Goal: Navigation & Orientation: Find specific page/section

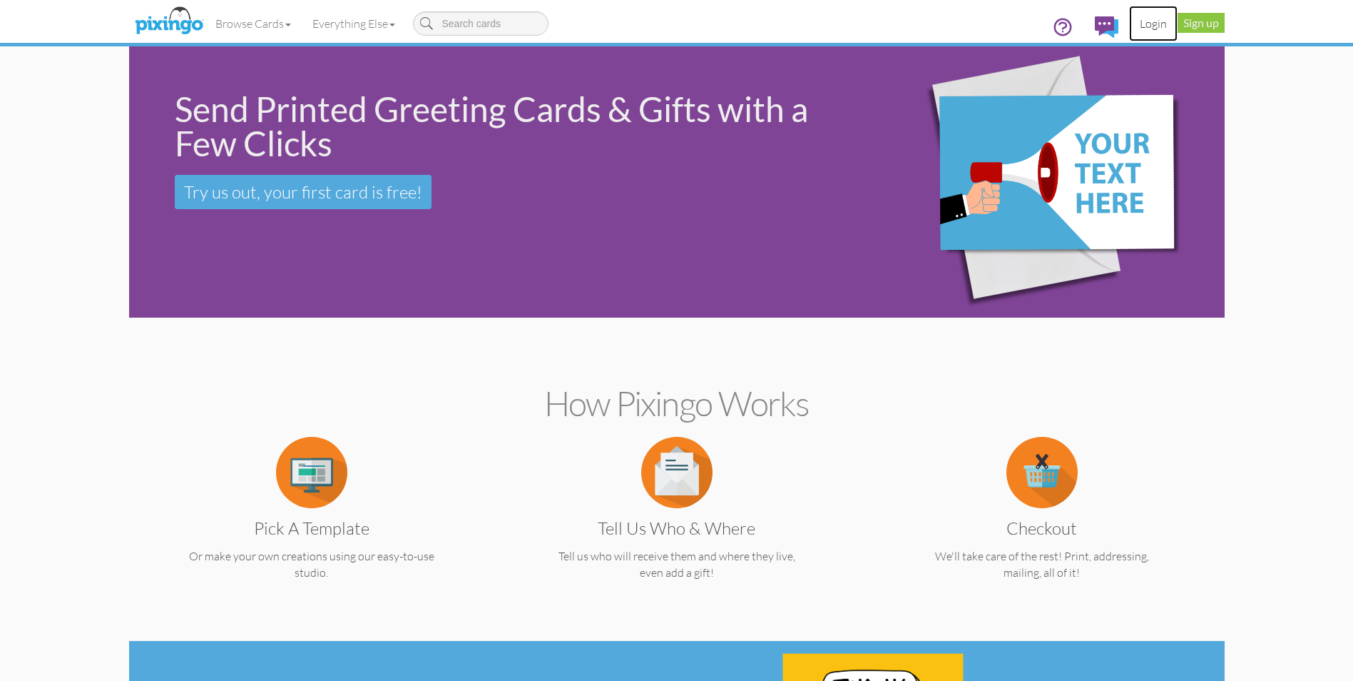
click at [1153, 21] on link "Login" at bounding box center [1153, 24] width 49 height 36
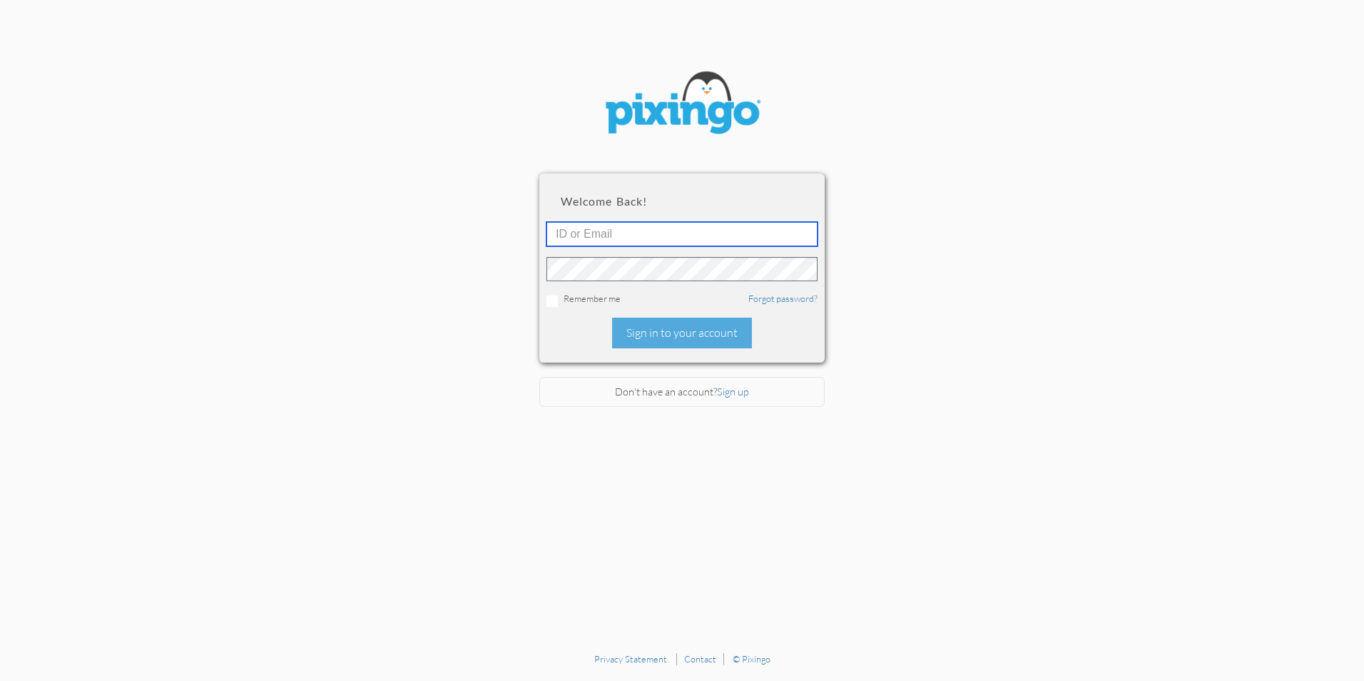
click at [686, 234] on input "text" at bounding box center [681, 234] width 271 height 24
type input "[EMAIL_ADDRESS][DOMAIN_NAME]"
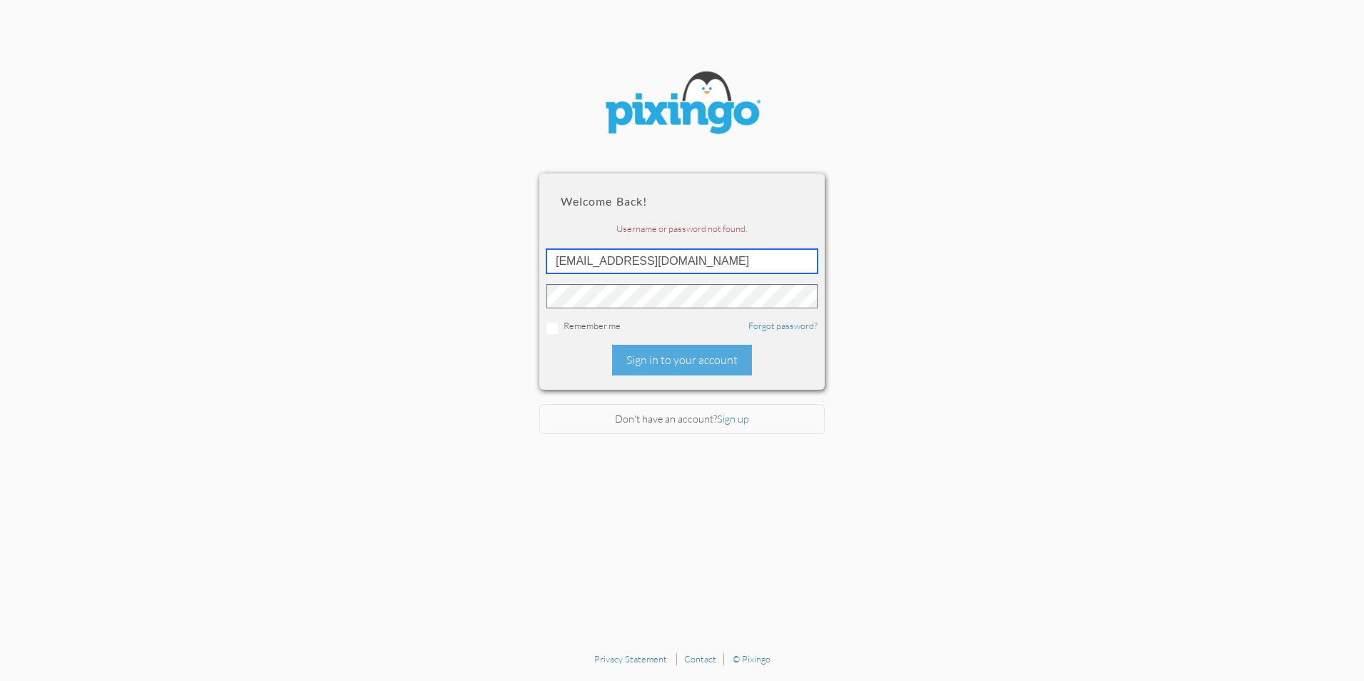
drag, startPoint x: 663, startPoint y: 252, endPoint x: 516, endPoint y: 261, distance: 147.2
click at [516, 261] on section "Welcome back! Username or password not found. [EMAIL_ADDRESS][DOMAIN_NAME] Reme…" at bounding box center [682, 322] width 1364 height 645
click at [576, 261] on input "text" at bounding box center [681, 261] width 271 height 24
type input "[EMAIL_ADDRESS][DOMAIN_NAME]"
drag, startPoint x: 678, startPoint y: 264, endPoint x: 469, endPoint y: 273, distance: 209.9
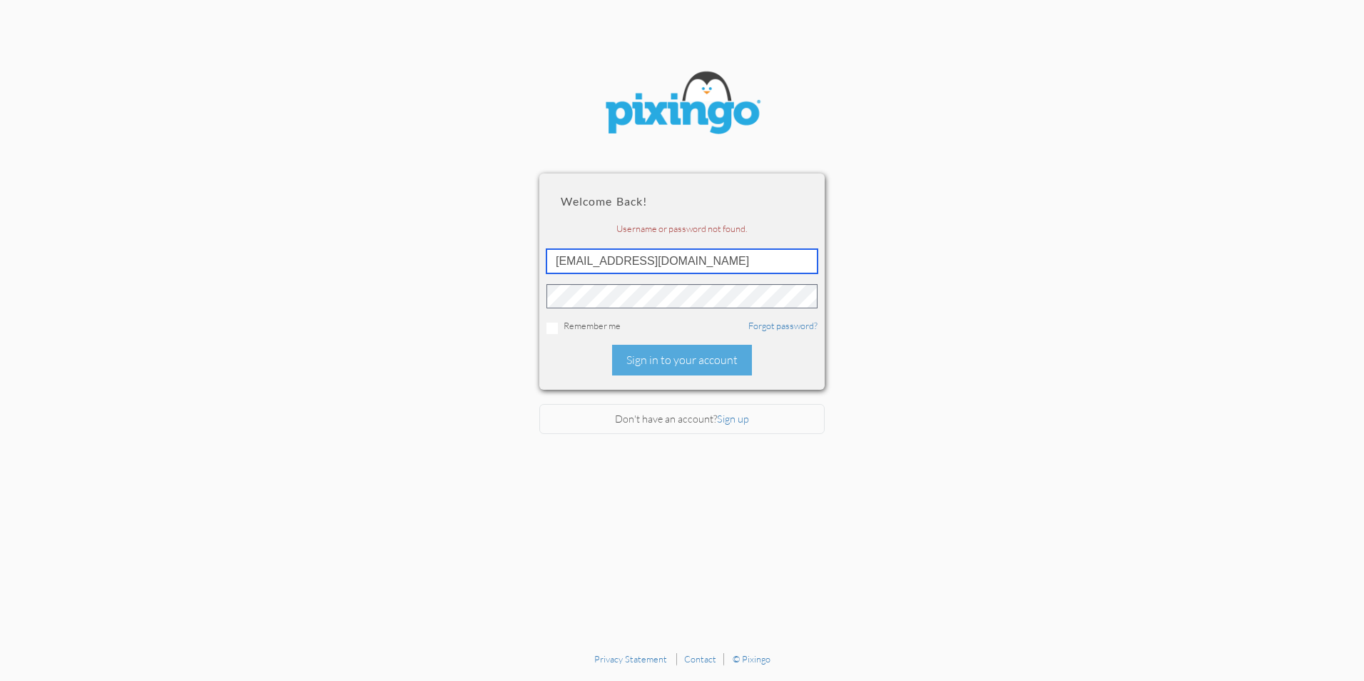
click at [469, 275] on section "Welcome back! Username or password not found. [EMAIL_ADDRESS][DOMAIN_NAME] Reme…" at bounding box center [682, 322] width 1364 height 645
type input "f"
click at [691, 257] on input "text" at bounding box center [681, 261] width 271 height 24
type input "[EMAIL_ADDRESS][DOMAIN_NAME]"
drag, startPoint x: 672, startPoint y: 257, endPoint x: 447, endPoint y: 275, distance: 226.2
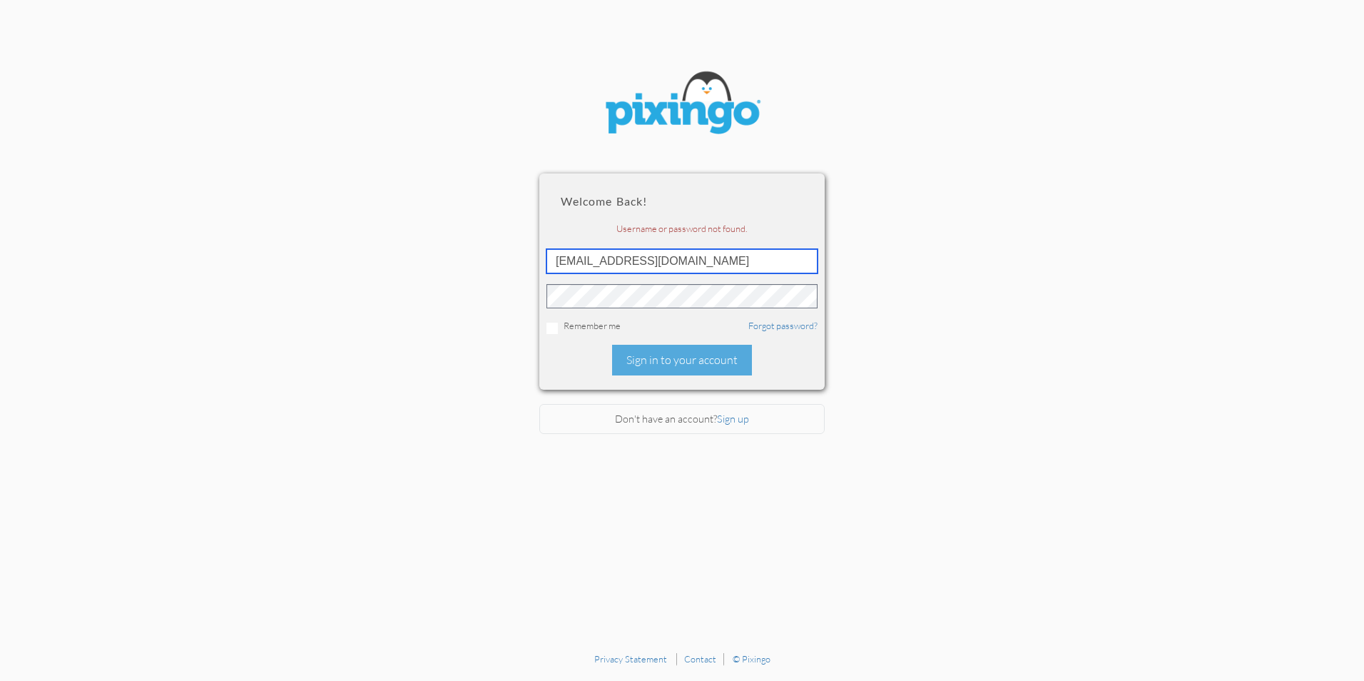
click at [447, 275] on section "Welcome back! Username or password not found. [EMAIL_ADDRESS][DOMAIN_NAME] Reme…" at bounding box center [682, 322] width 1364 height 645
click at [999, 255] on section "Welcome back! Username or password not found. Remember me Forgot password? Sign…" at bounding box center [682, 322] width 1364 height 645
click at [618, 257] on input "text" at bounding box center [681, 261] width 271 height 24
type input "[EMAIL_ADDRESS][DOMAIN_NAME]"
click at [602, 338] on div "Welcome back! Username or password not found. [EMAIL_ADDRESS][DOMAIN_NAME] Reme…" at bounding box center [681, 281] width 285 height 216
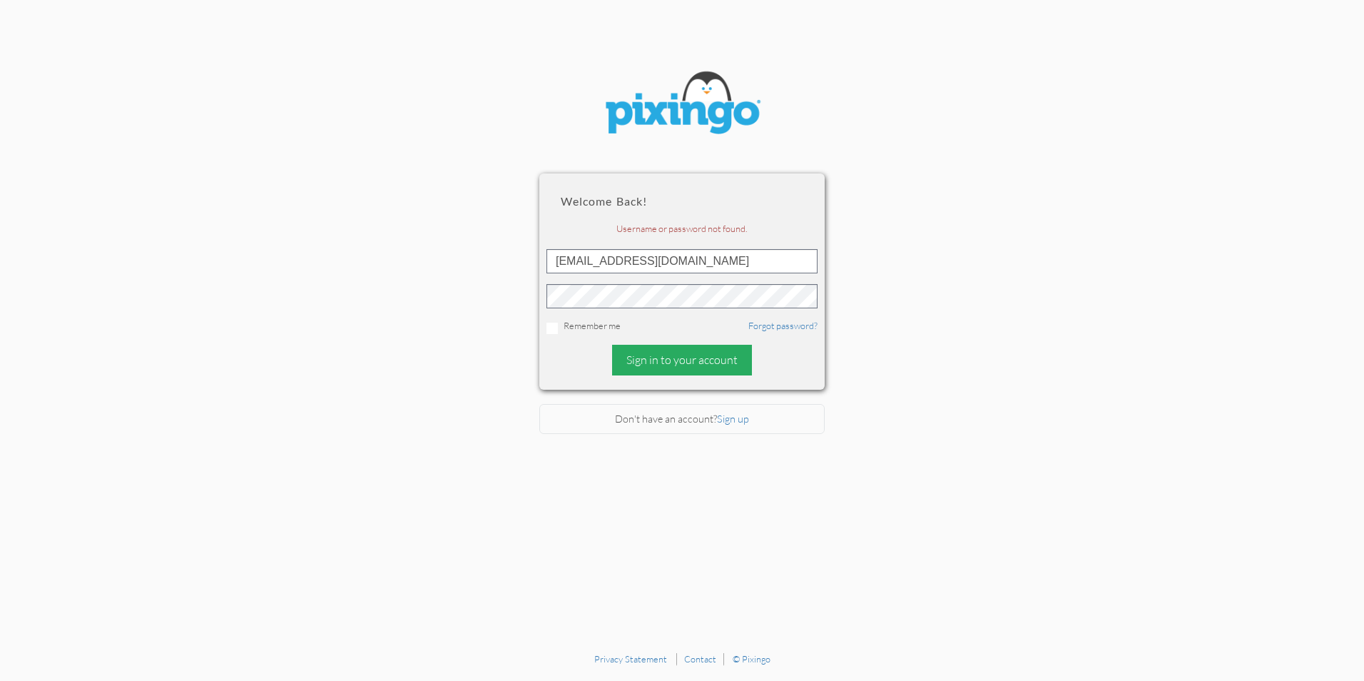
click at [682, 360] on div "Sign in to your account" at bounding box center [682, 360] width 140 height 31
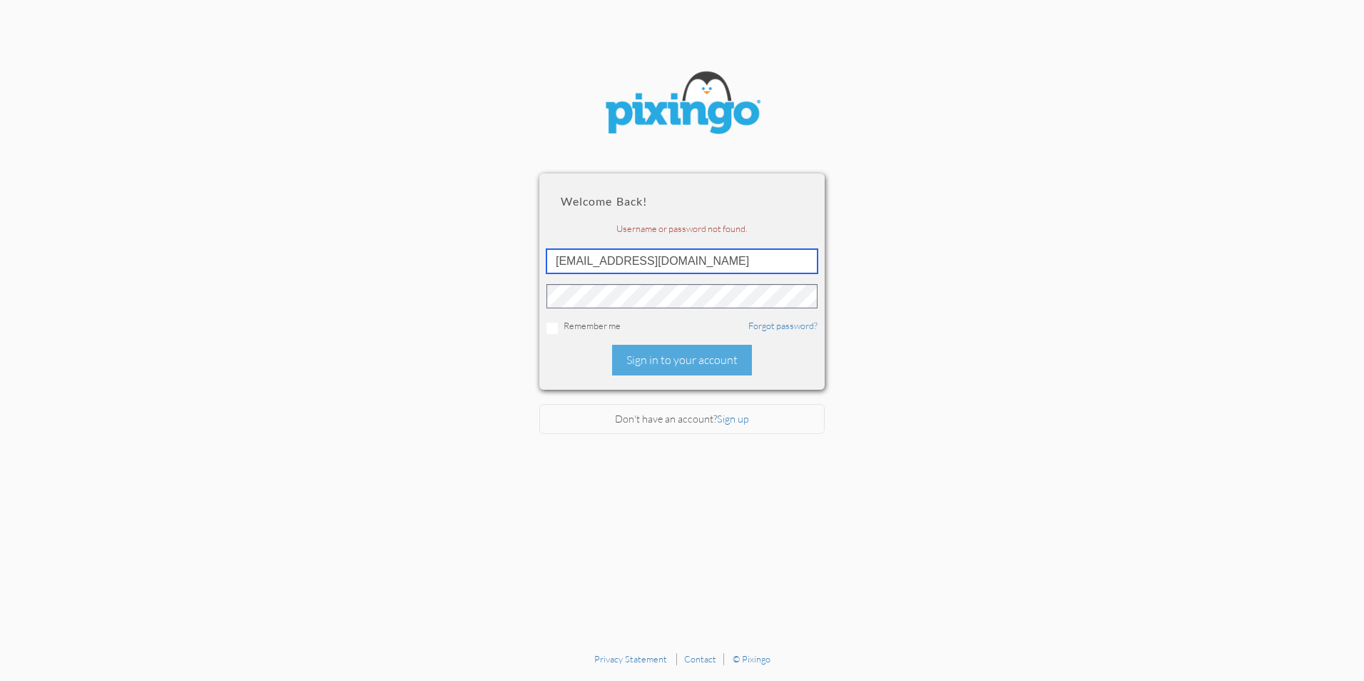
drag, startPoint x: 667, startPoint y: 262, endPoint x: 501, endPoint y: 243, distance: 166.5
click at [501, 243] on section "Welcome back! Username or password not found. [EMAIL_ADDRESS][DOMAIN_NAME] Reme…" at bounding box center [682, 322] width 1364 height 645
type input "[EMAIL_ADDRESS][DOMAIN_NAME]"
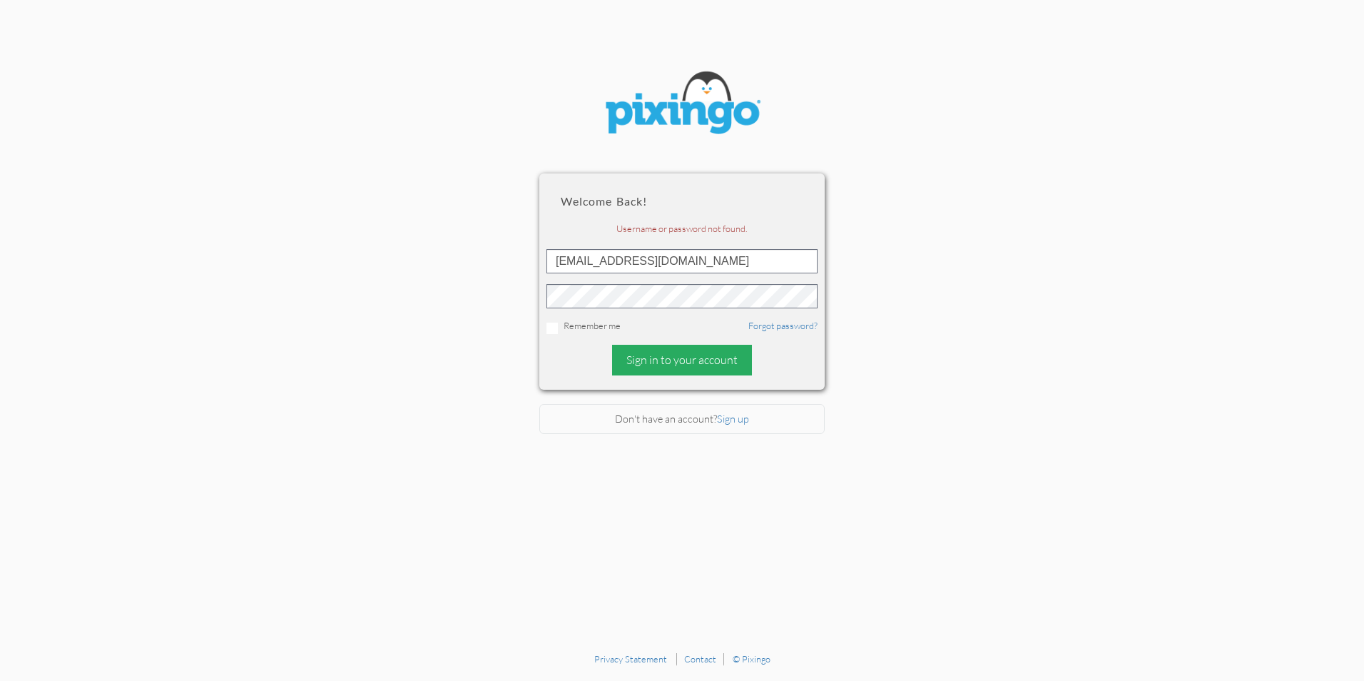
click at [686, 355] on div "Sign in to your account" at bounding box center [682, 360] width 140 height 31
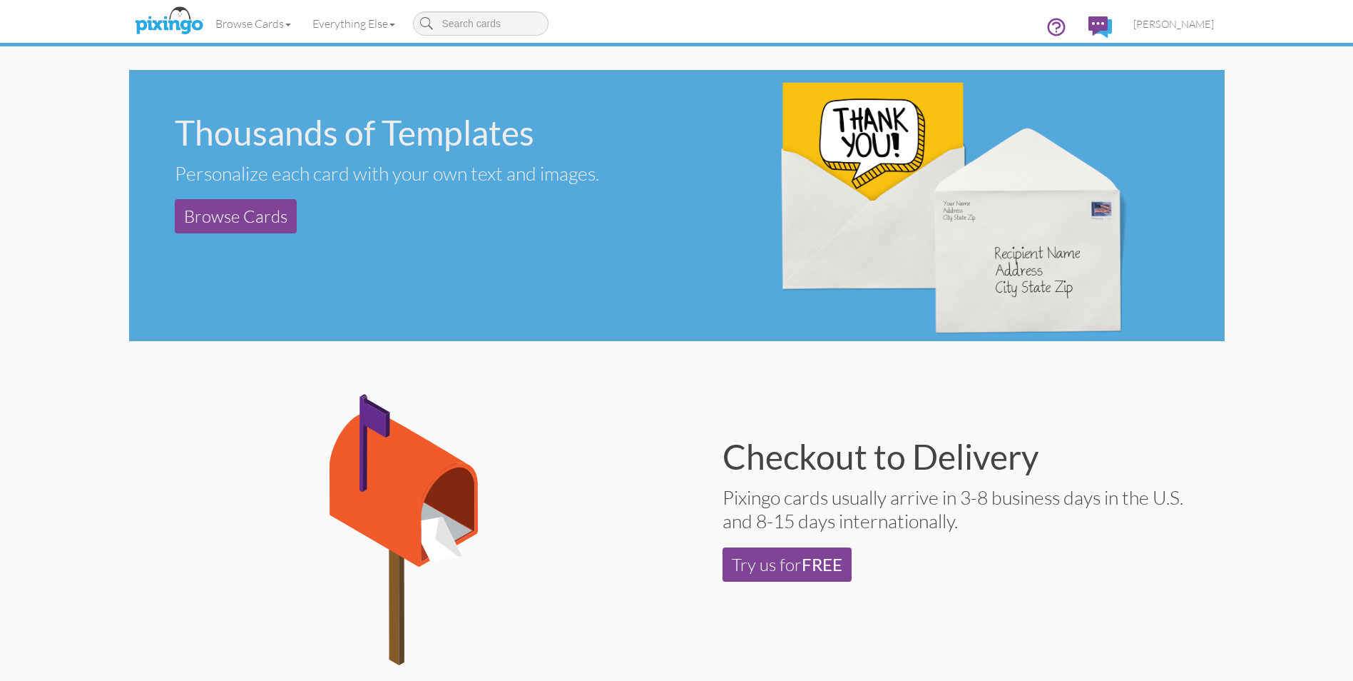
scroll to position [499, 0]
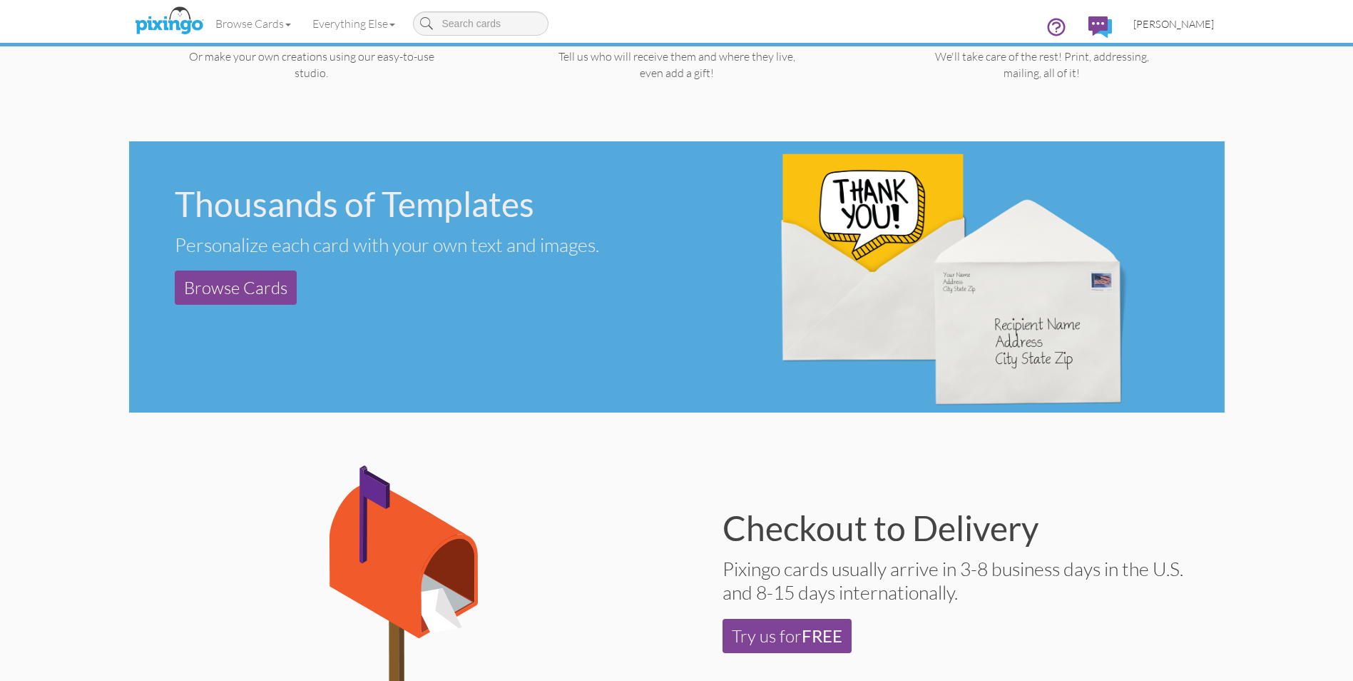
click at [1191, 21] on span "[PERSON_NAME]" at bounding box center [1174, 24] width 81 height 12
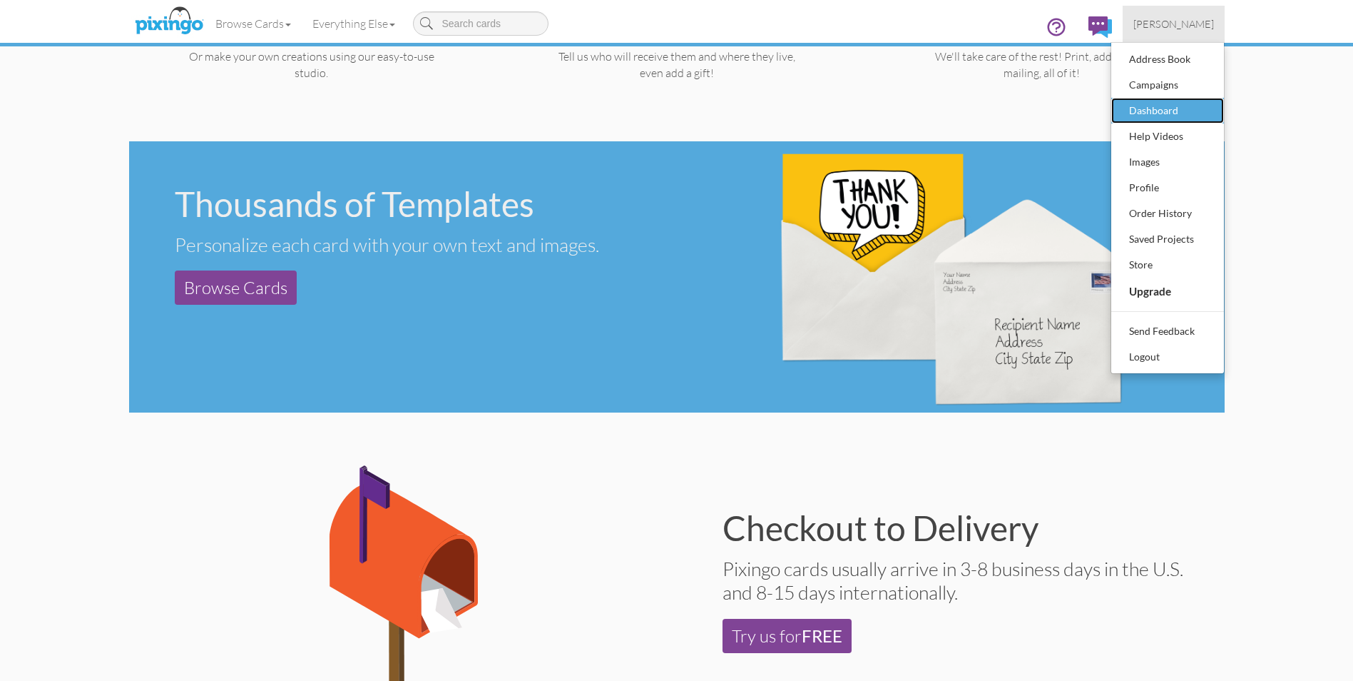
click at [1166, 108] on div "Dashboard" at bounding box center [1168, 110] width 84 height 21
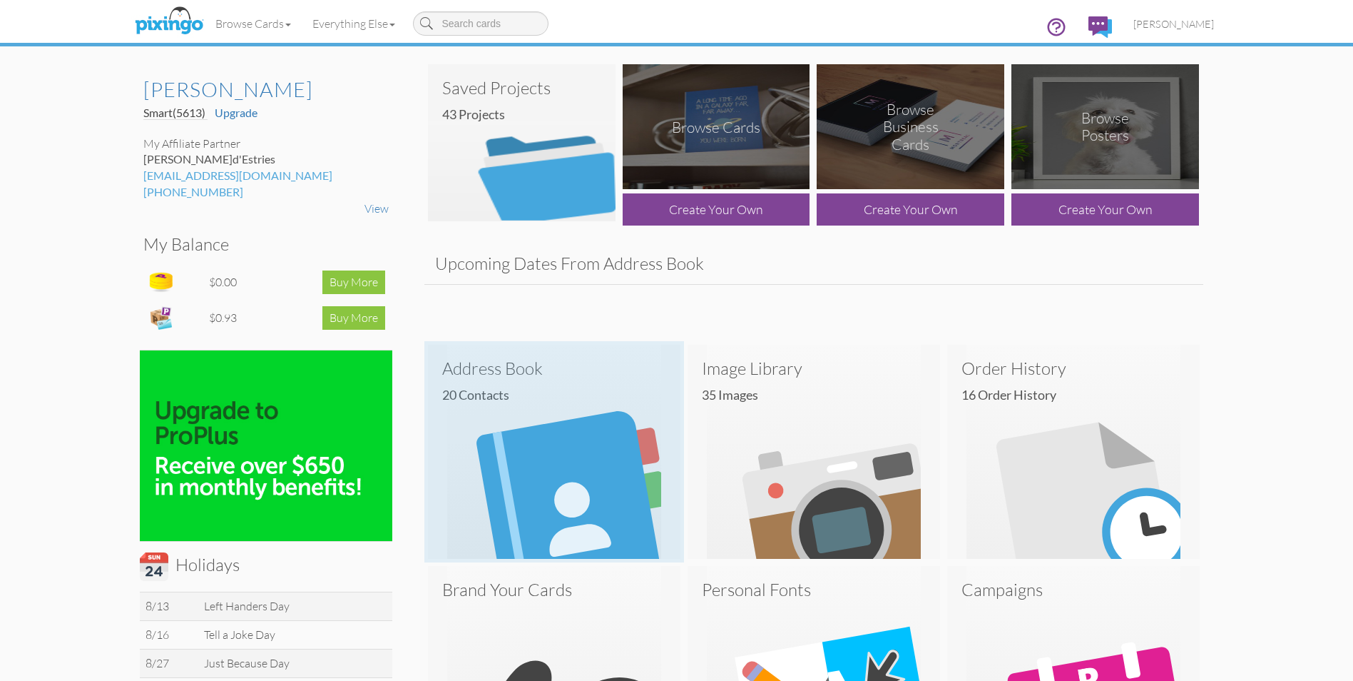
click at [556, 412] on img at bounding box center [554, 452] width 253 height 214
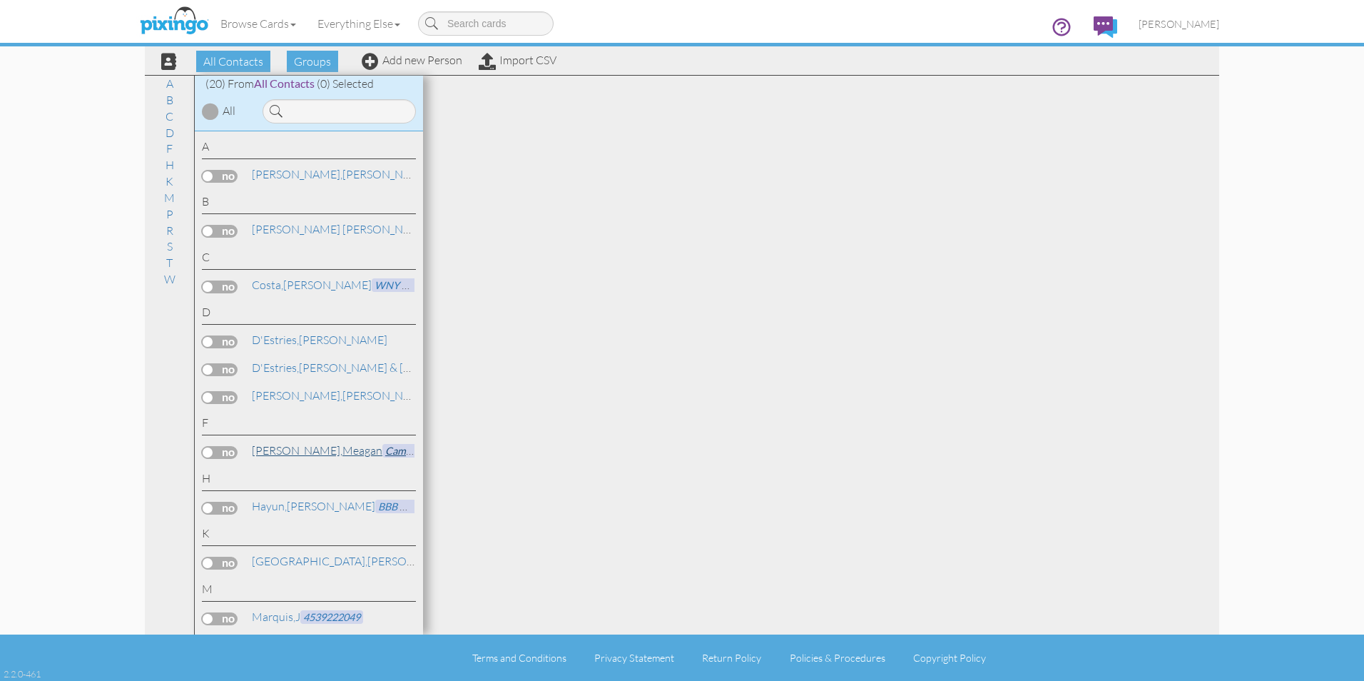
click at [382, 453] on span "Camp Whiskers" at bounding box center [421, 451] width 78 height 14
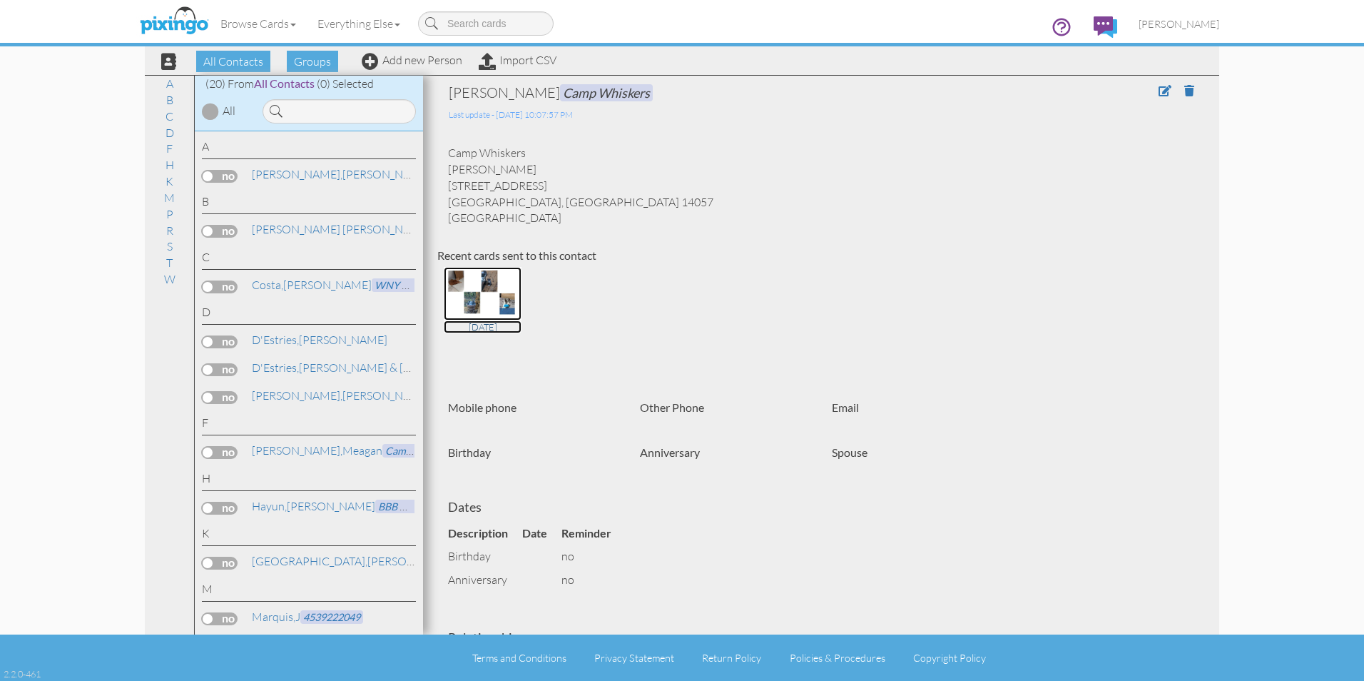
click at [496, 307] on img at bounding box center [483, 294] width 78 height 54
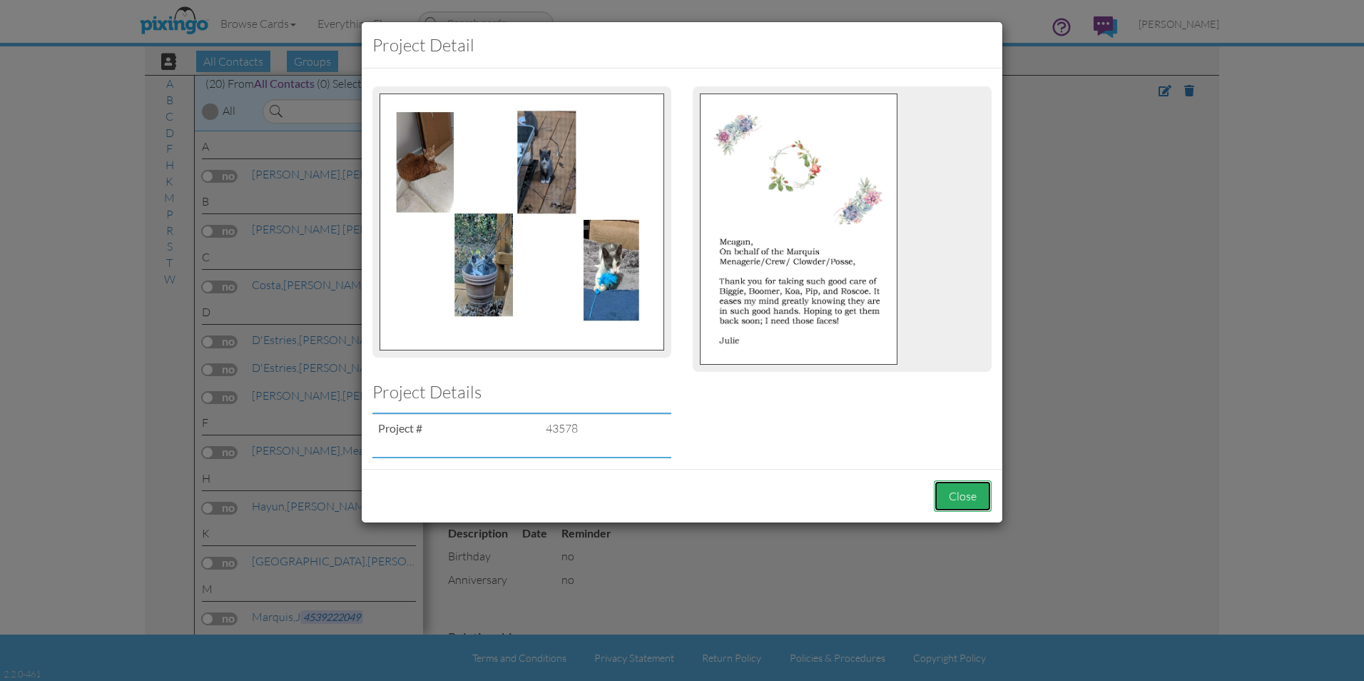
click at [961, 496] on button "Close" at bounding box center [963, 496] width 58 height 32
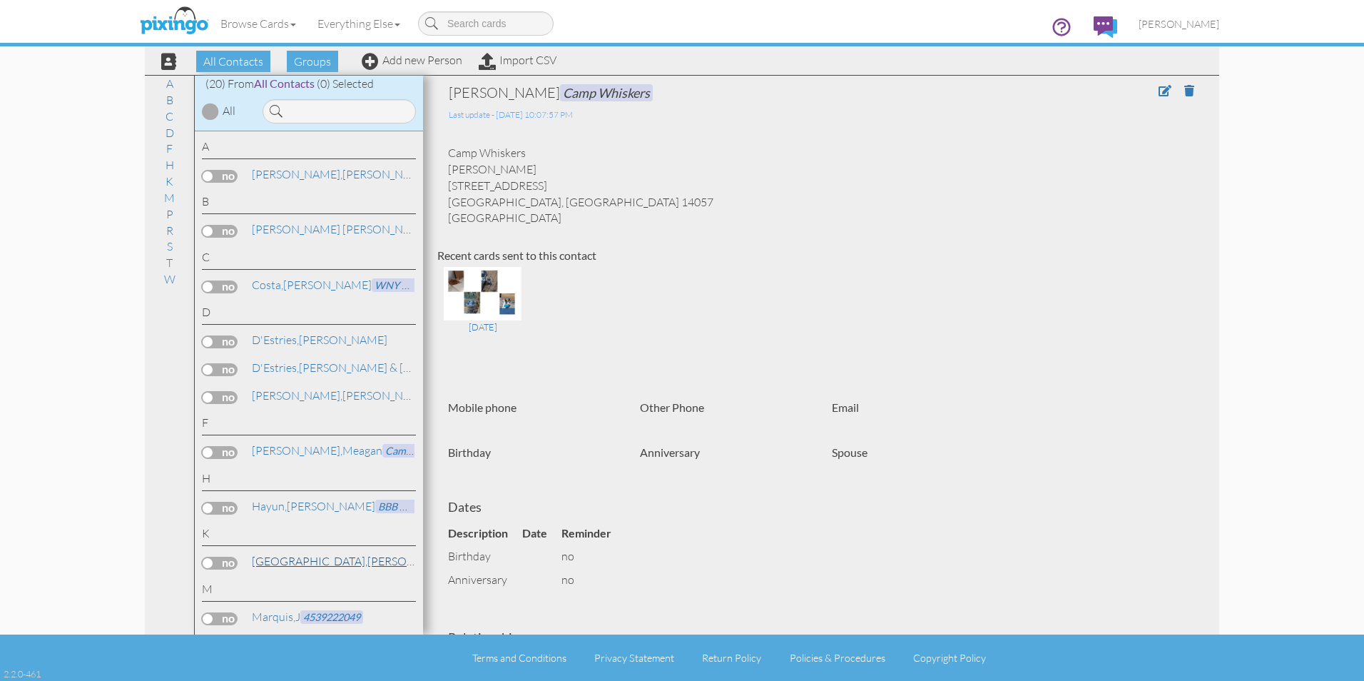
click at [292, 560] on link "[PERSON_NAME] & [PERSON_NAME]" at bounding box center [403, 560] width 307 height 17
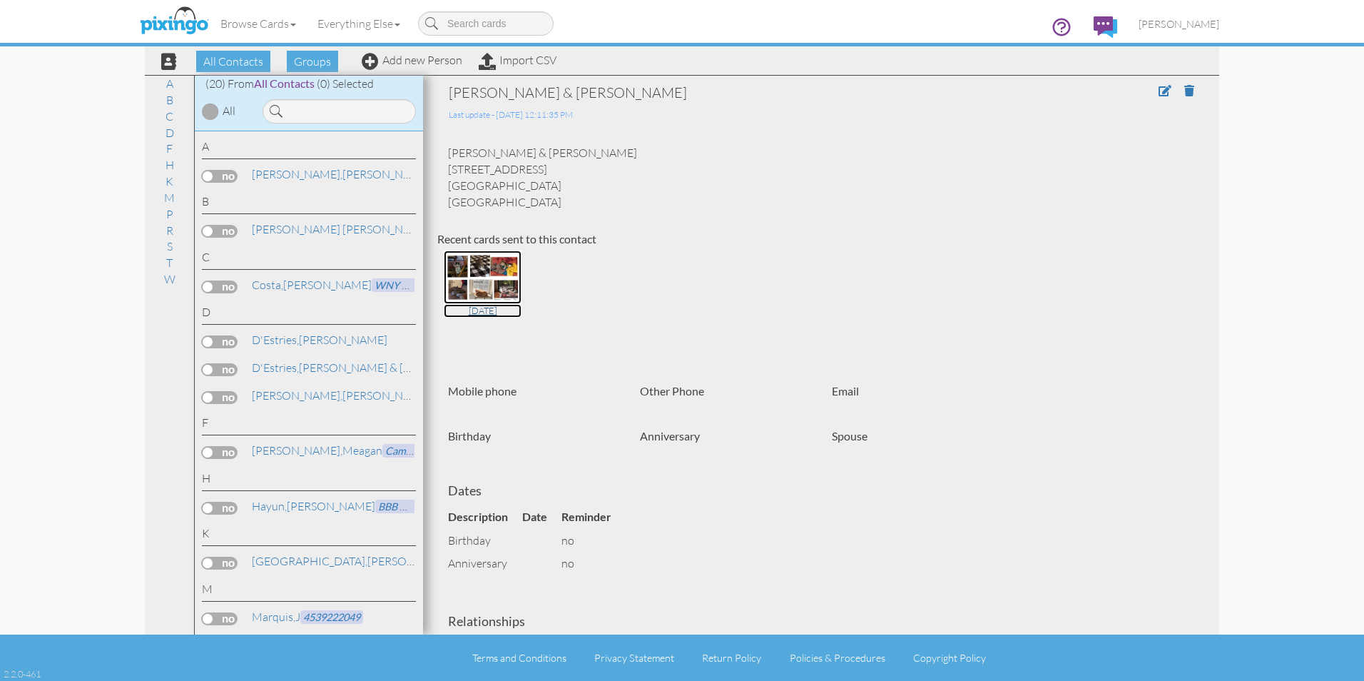
click at [478, 285] on img at bounding box center [483, 277] width 78 height 54
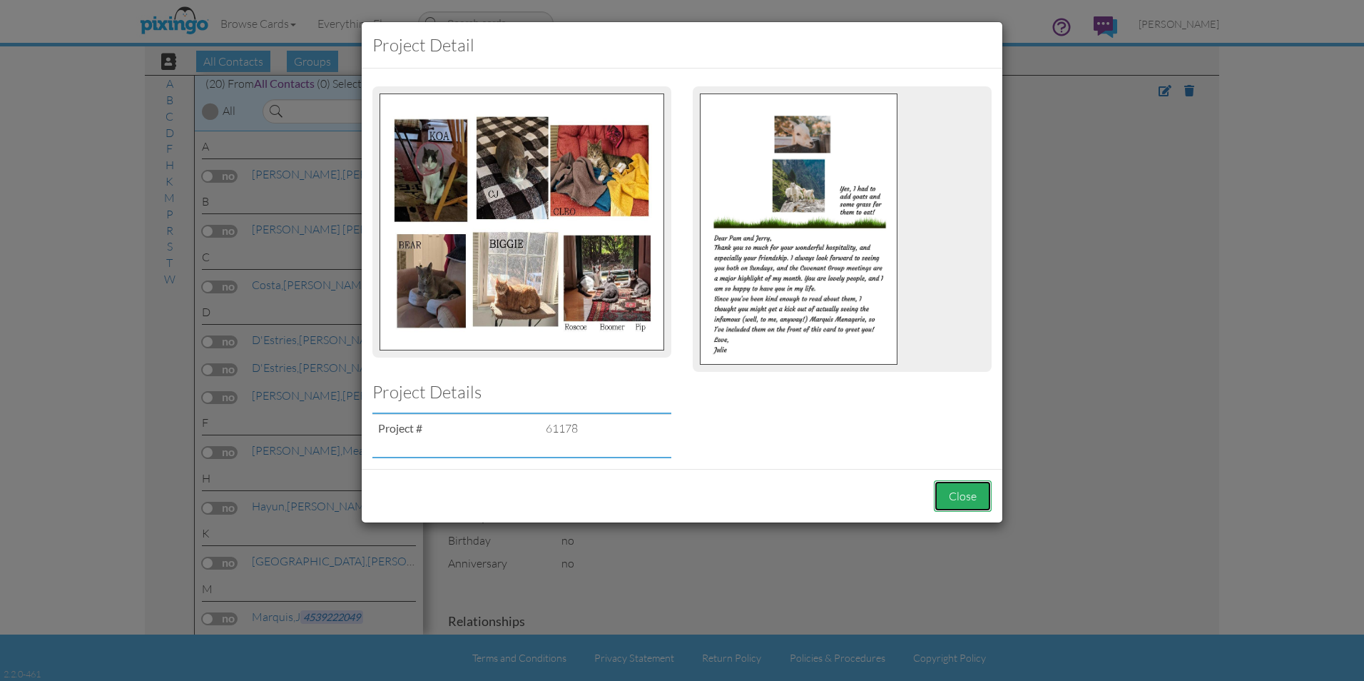
click at [964, 501] on button "Close" at bounding box center [963, 496] width 58 height 32
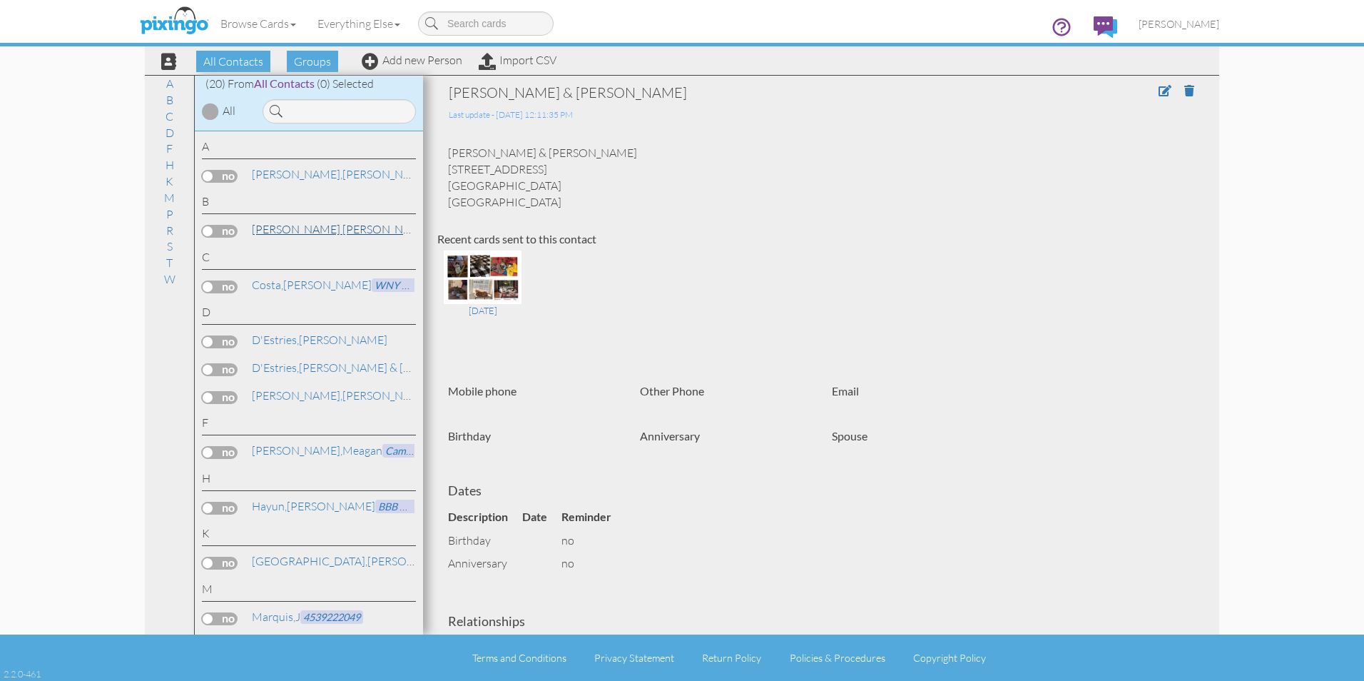
click at [279, 226] on span "[PERSON_NAME] [PERSON_NAME]," at bounding box center [342, 229] width 181 height 14
click at [475, 275] on img at bounding box center [483, 277] width 78 height 54
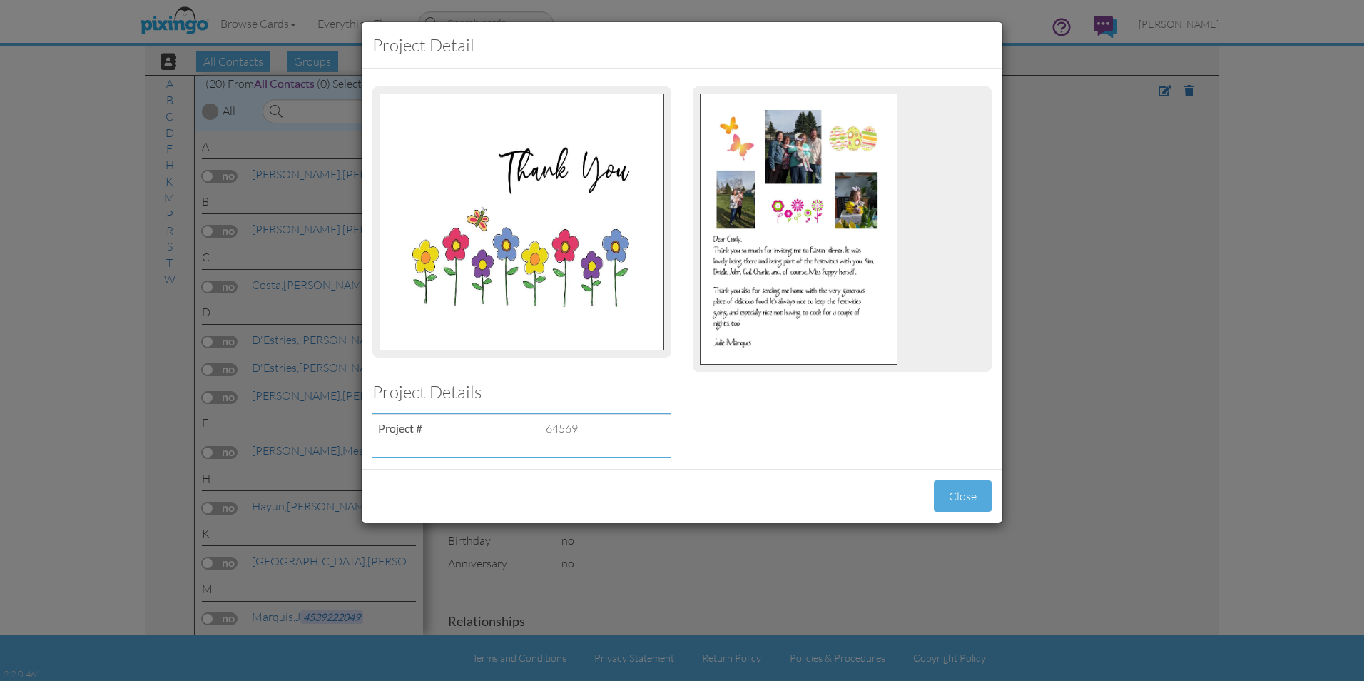
click at [781, 279] on img at bounding box center [799, 228] width 198 height 271
click at [966, 499] on button "Close" at bounding box center [963, 496] width 58 height 32
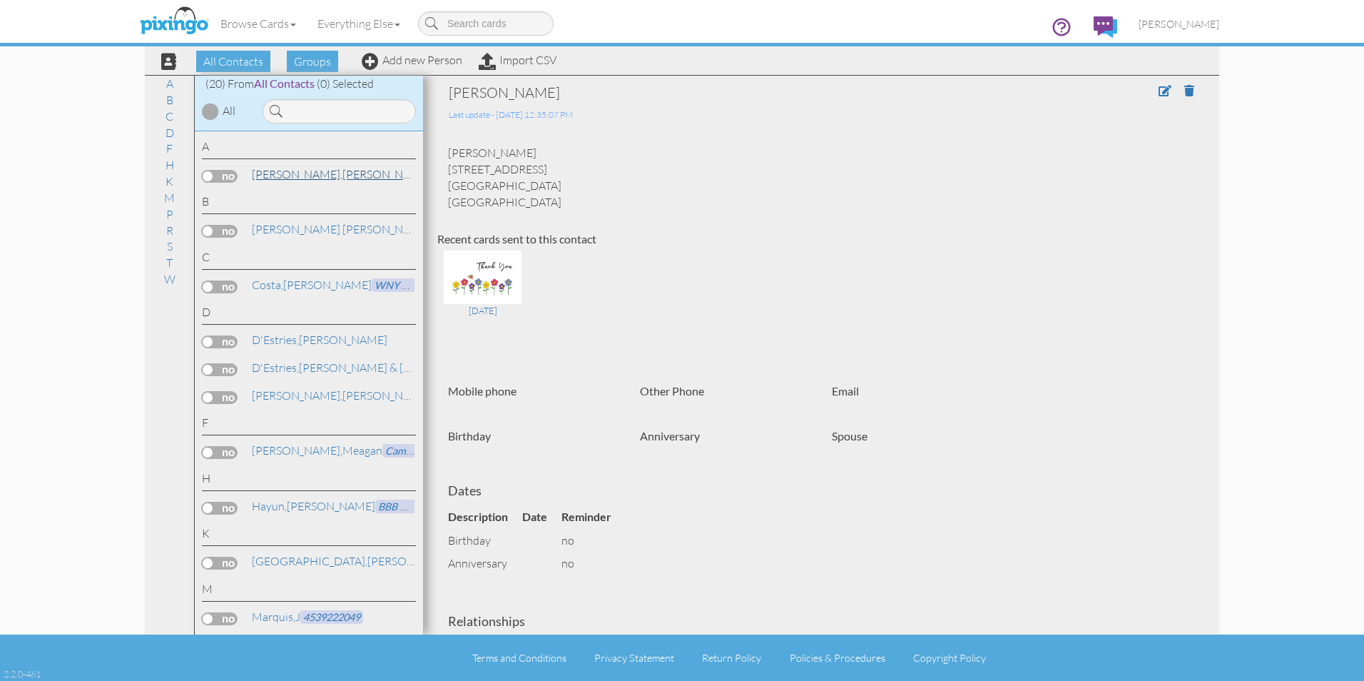
click at [298, 177] on span "[PERSON_NAME]," at bounding box center [297, 174] width 91 height 14
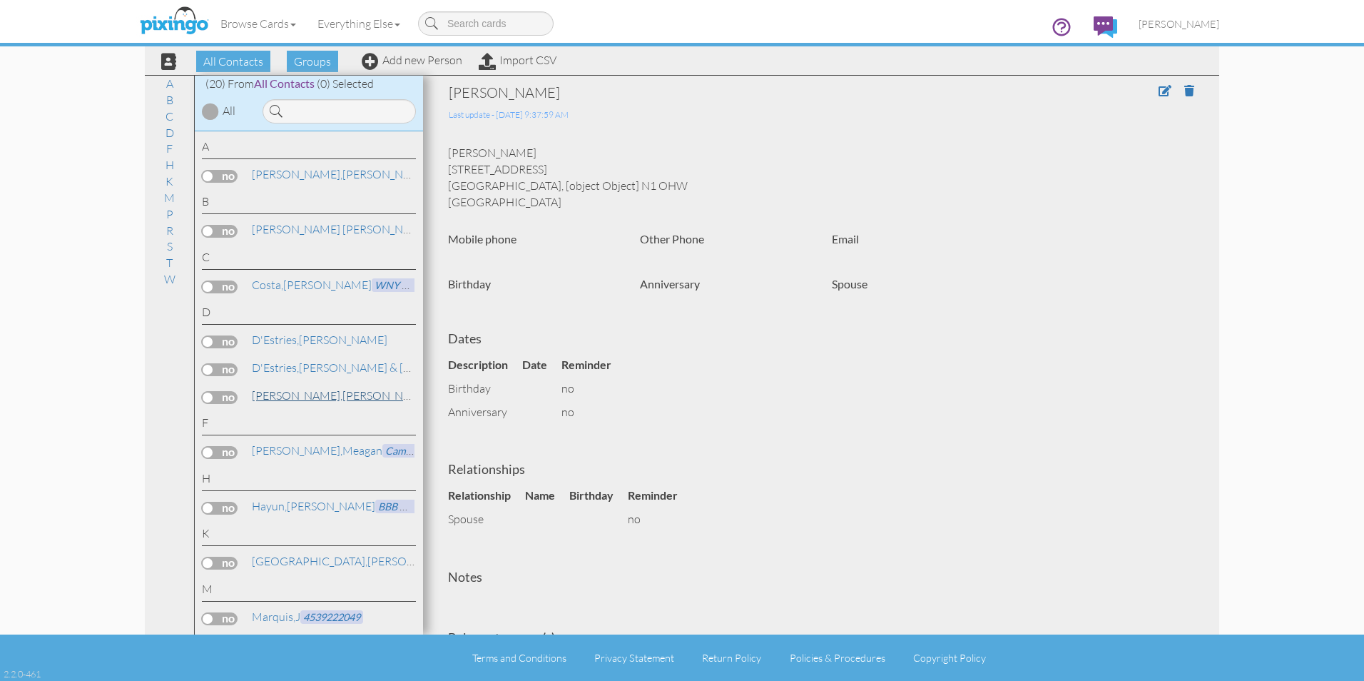
click at [431, 391] on span "This Old Cat" at bounding box center [461, 396] width 61 height 14
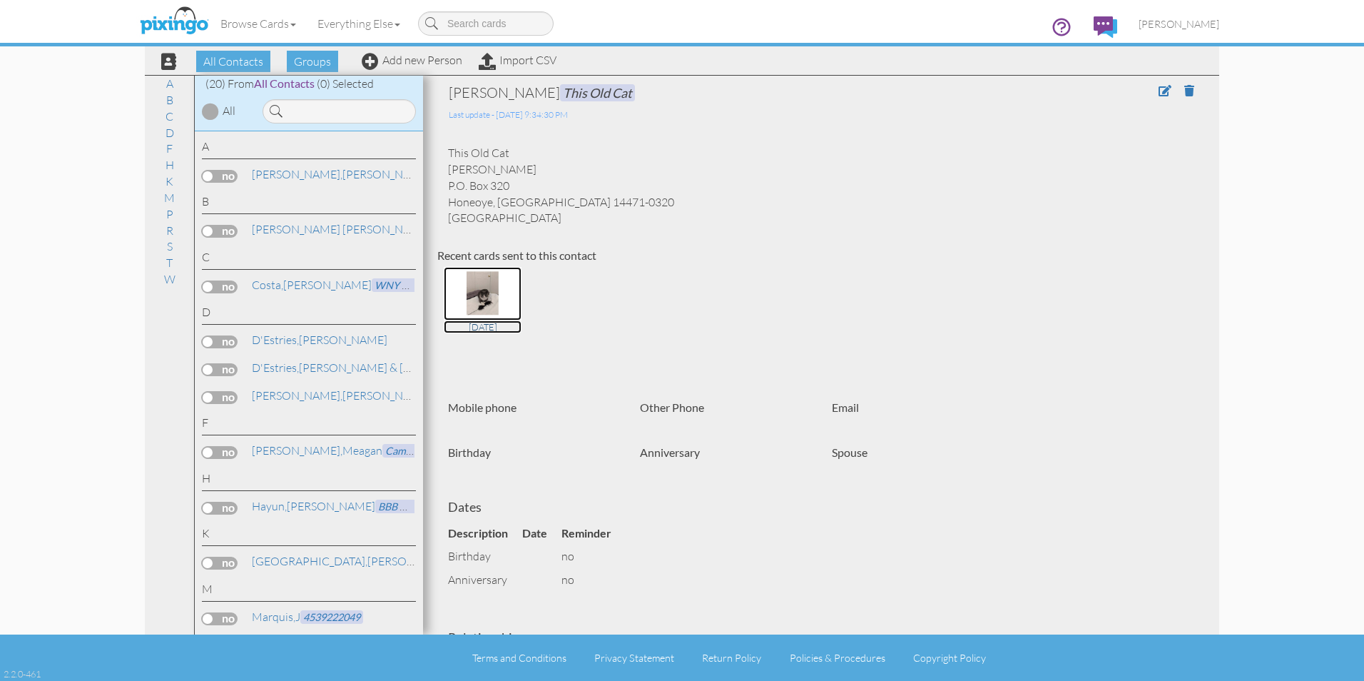
click at [487, 299] on img at bounding box center [483, 294] width 78 height 54
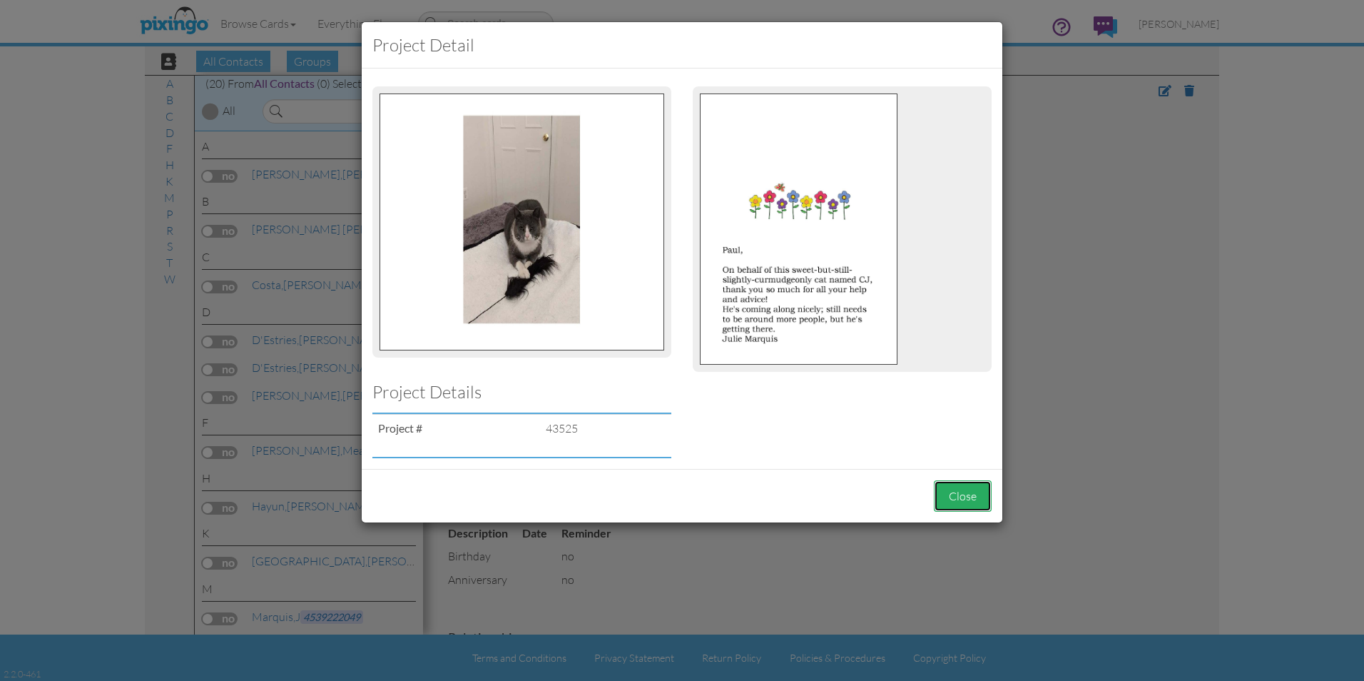
click at [962, 494] on button "Close" at bounding box center [963, 496] width 58 height 32
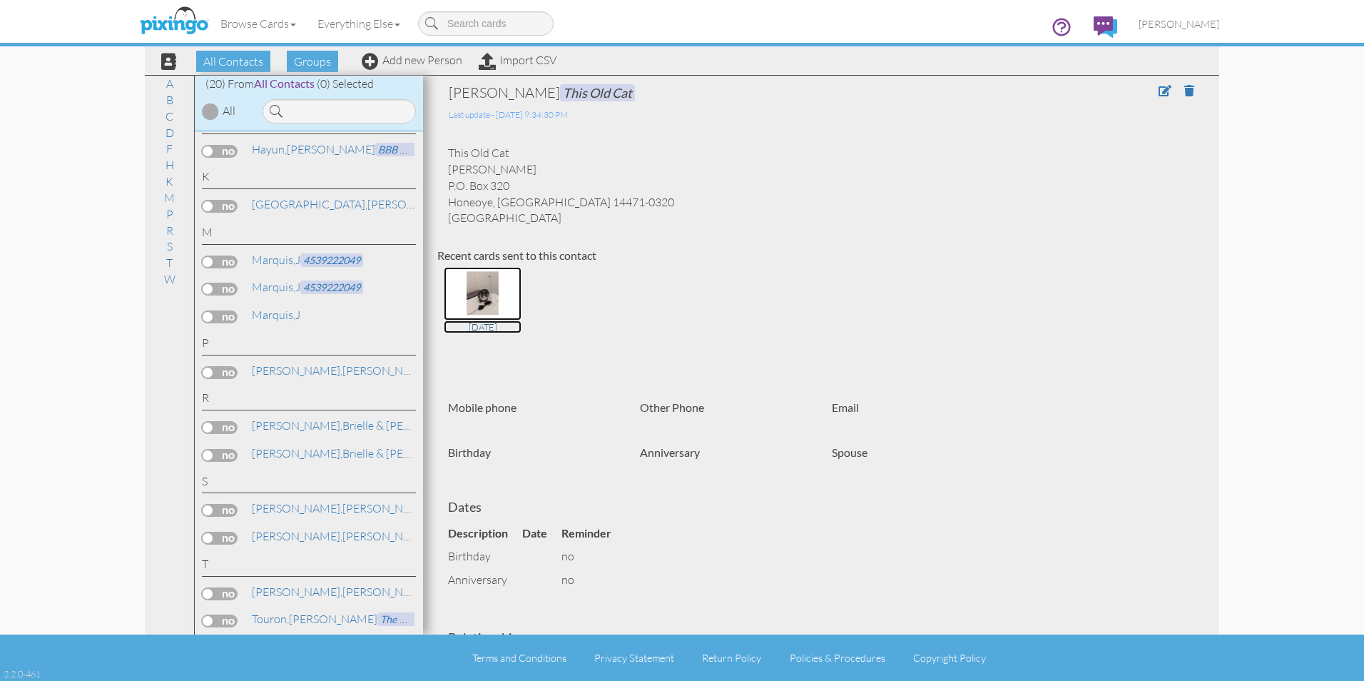
scroll to position [416, 0]
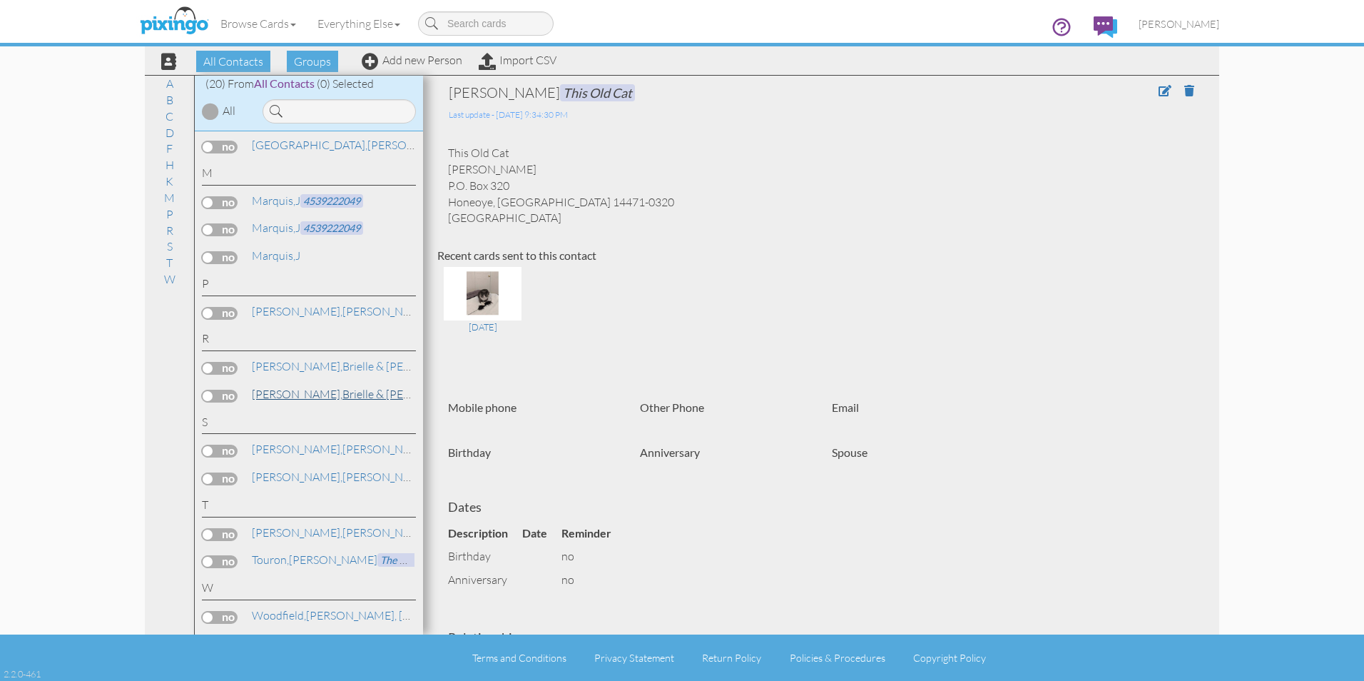
click at [280, 392] on span "[PERSON_NAME]," at bounding box center [297, 394] width 91 height 14
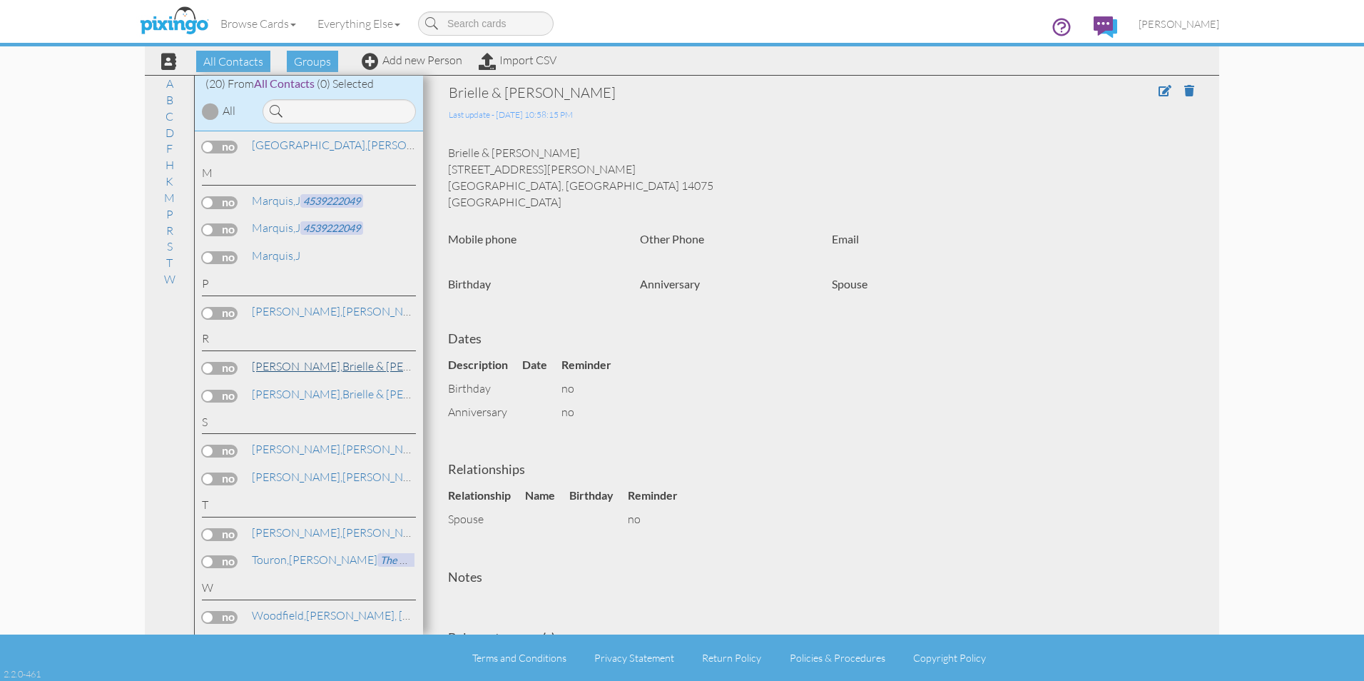
click at [308, 367] on link "[PERSON_NAME] & [PERSON_NAME]" at bounding box center [362, 365] width 225 height 17
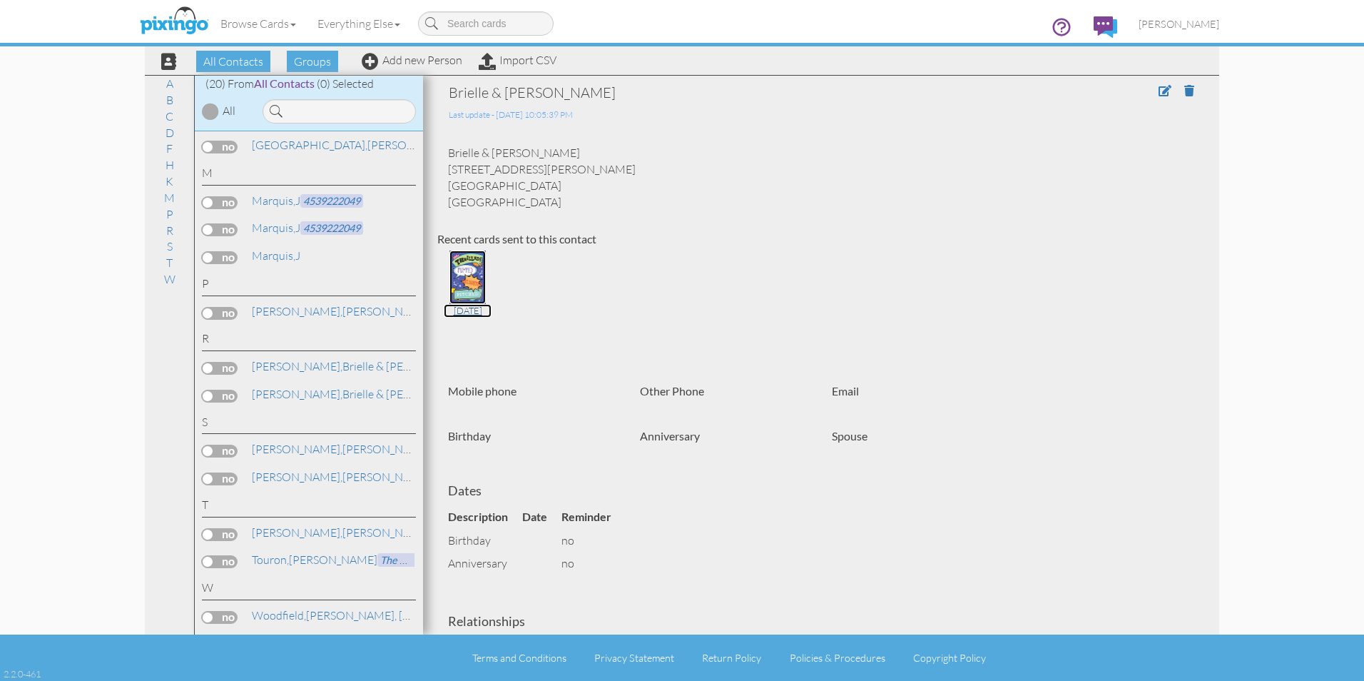
click at [467, 273] on img at bounding box center [467, 277] width 37 height 54
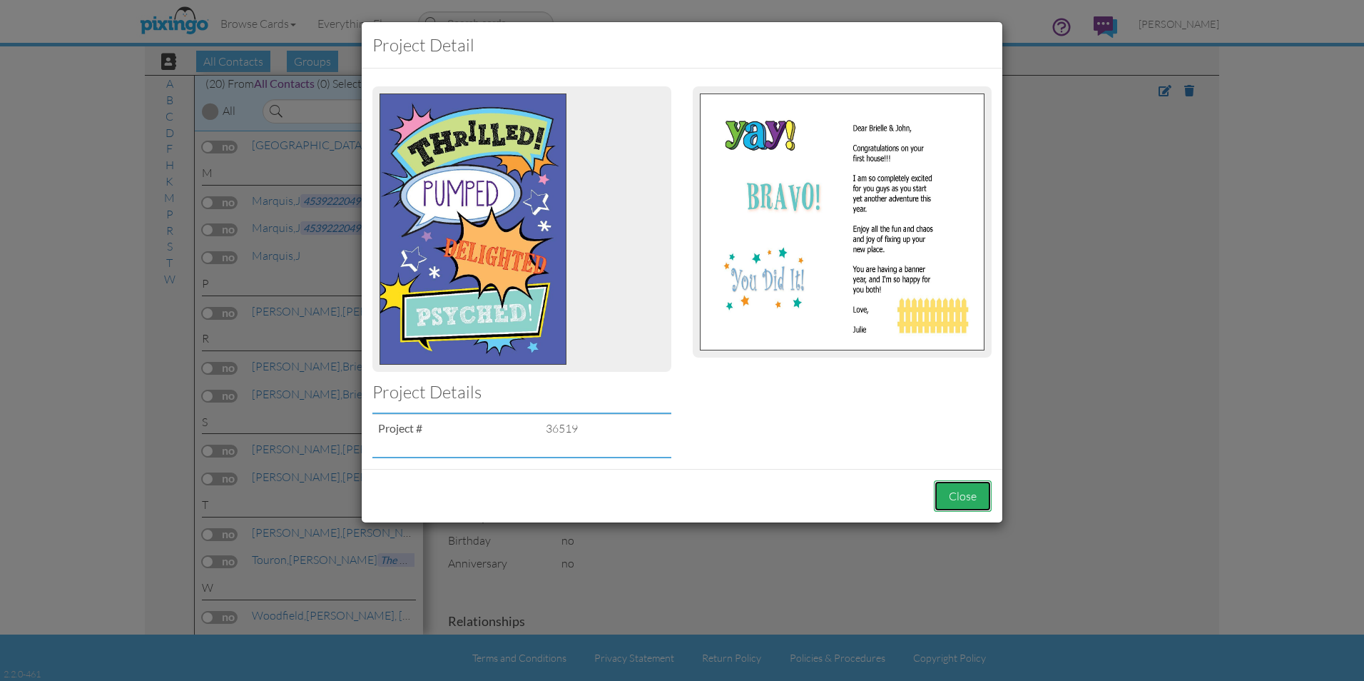
click at [976, 503] on button "Close" at bounding box center [963, 496] width 58 height 32
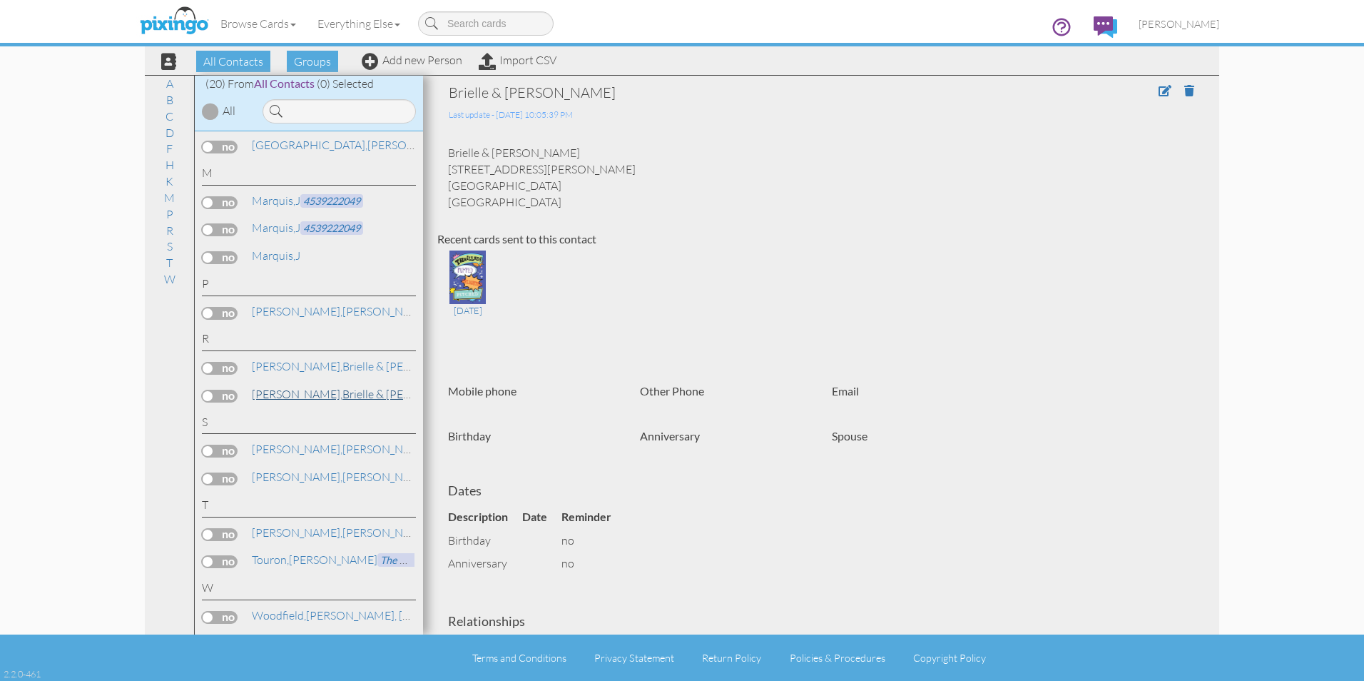
click at [327, 394] on link "[PERSON_NAME] & [PERSON_NAME]" at bounding box center [362, 393] width 225 height 17
click at [477, 282] on img at bounding box center [467, 277] width 37 height 54
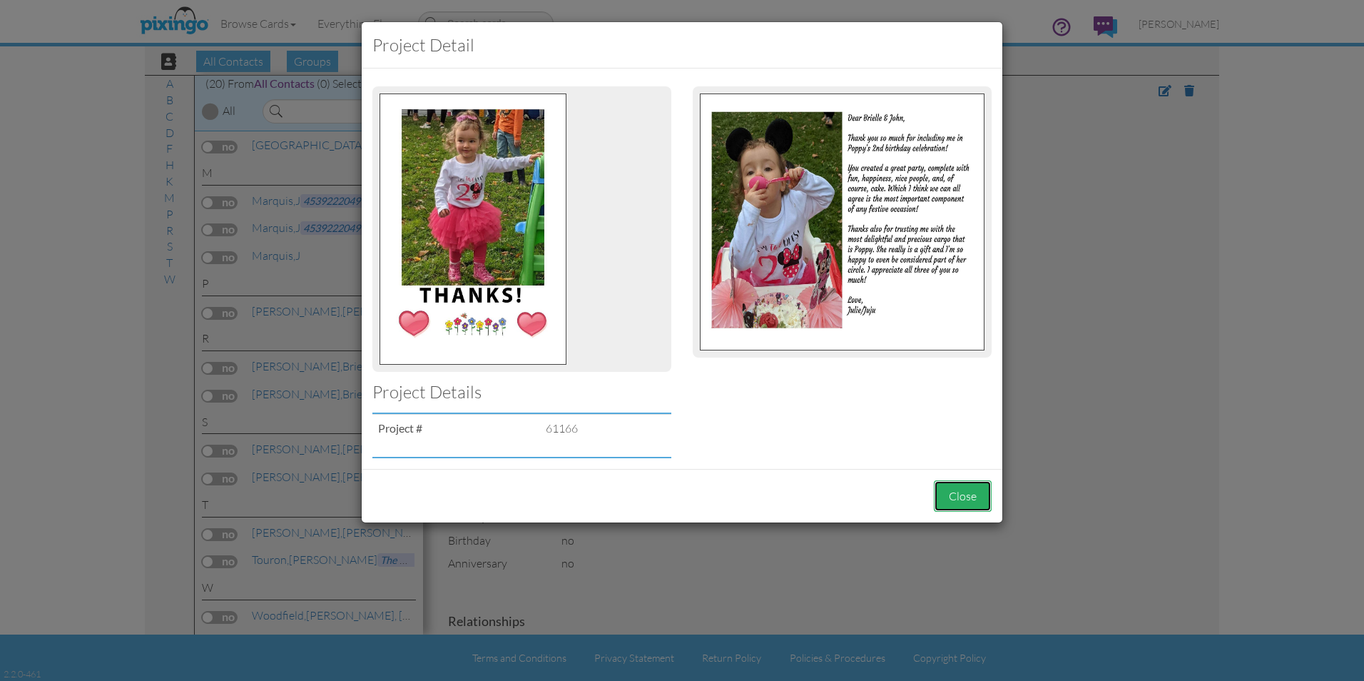
click at [959, 487] on button "Close" at bounding box center [963, 496] width 58 height 32
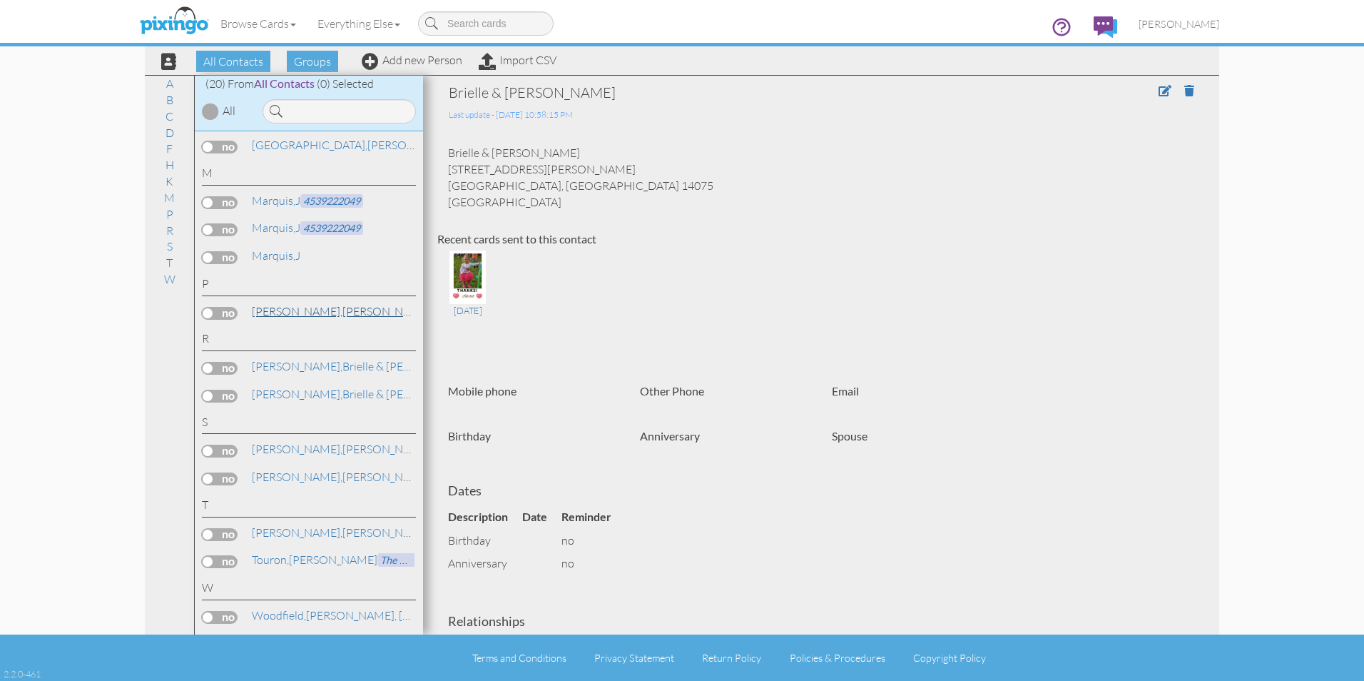
click at [280, 314] on span "[PERSON_NAME]," at bounding box center [297, 311] width 91 height 14
click at [485, 288] on img at bounding box center [467, 277] width 37 height 54
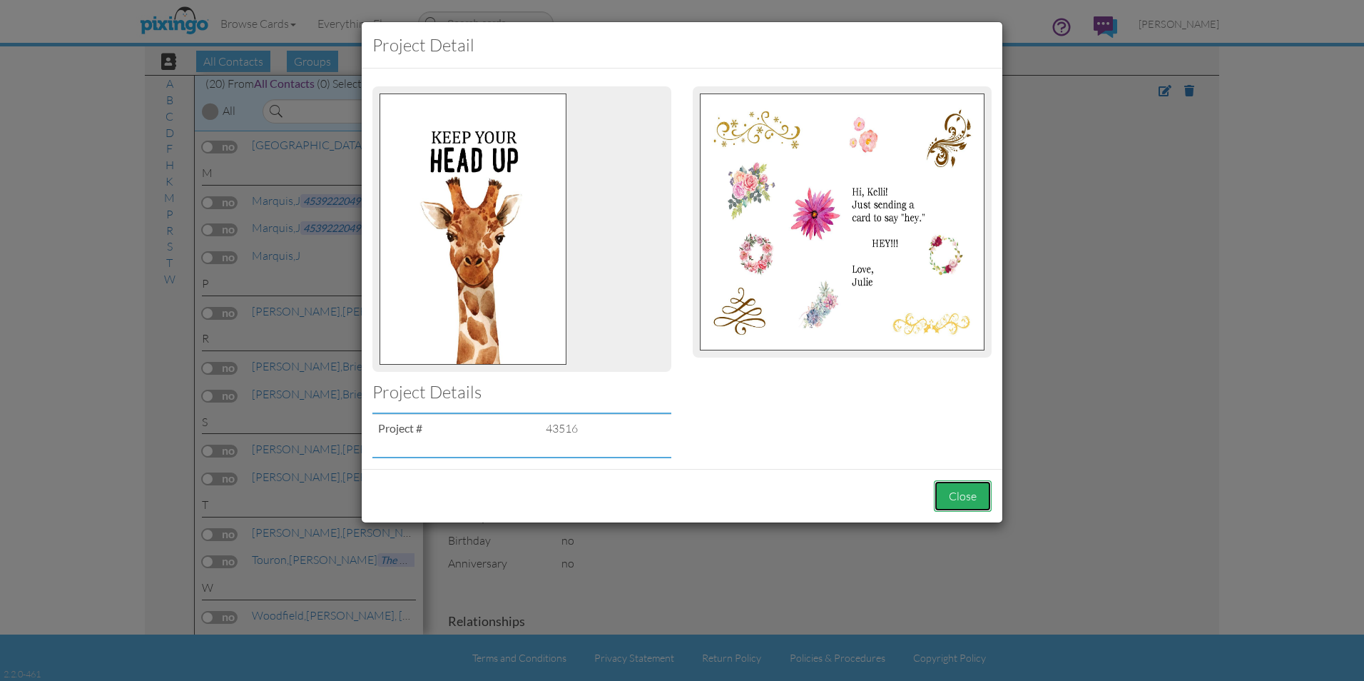
click at [965, 496] on button "Close" at bounding box center [963, 496] width 58 height 32
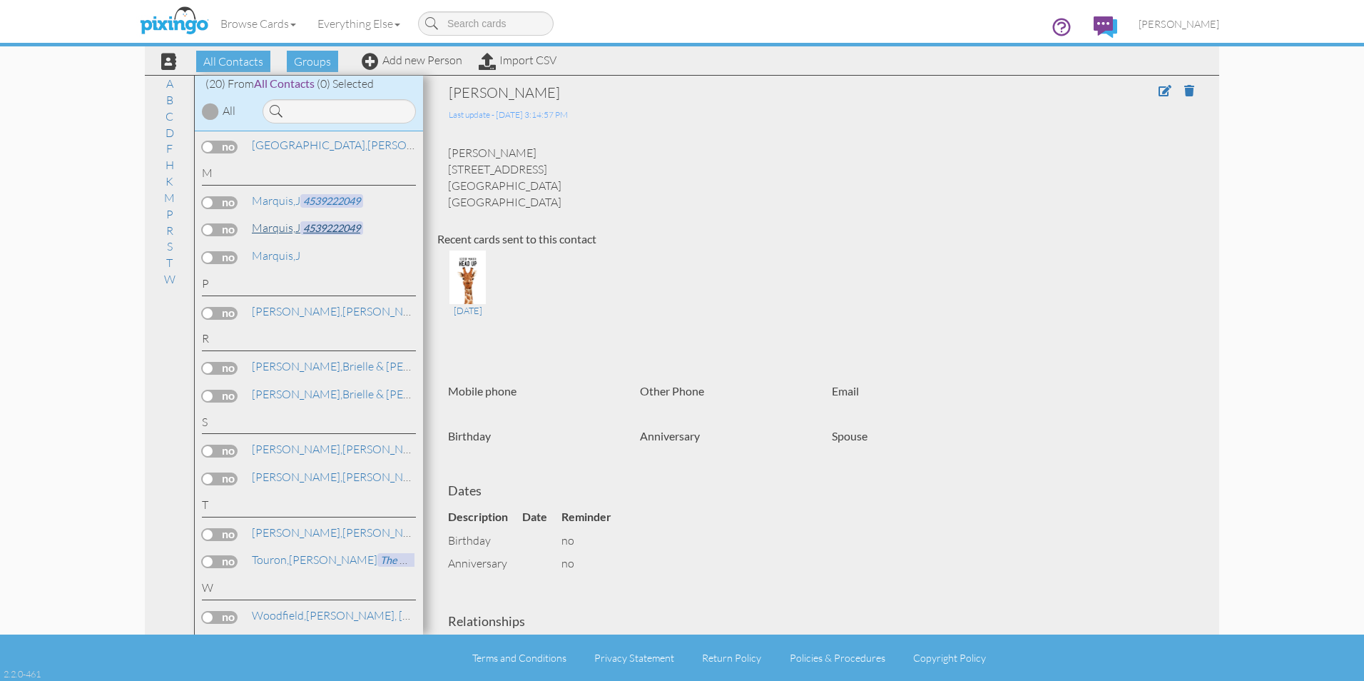
click at [299, 224] on link "Marquis, J 4539222049" at bounding box center [307, 227] width 114 height 17
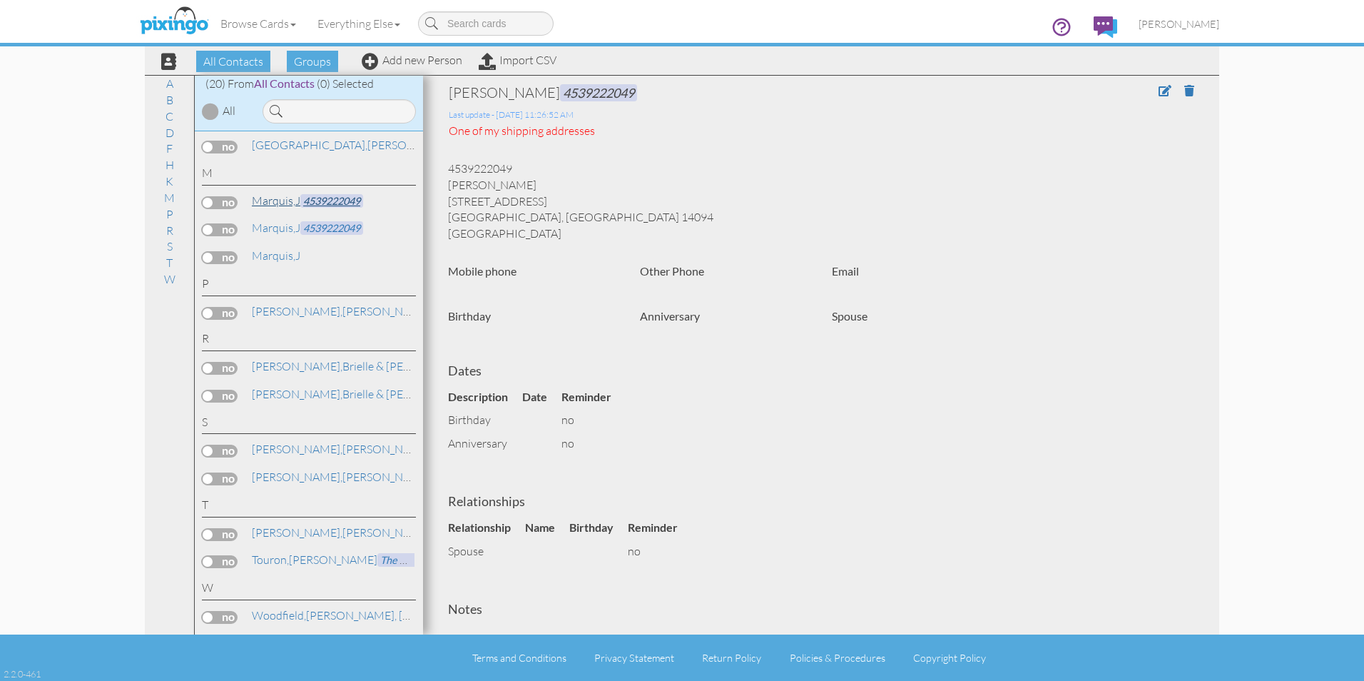
click at [342, 196] on span "4539222049" at bounding box center [331, 201] width 63 height 14
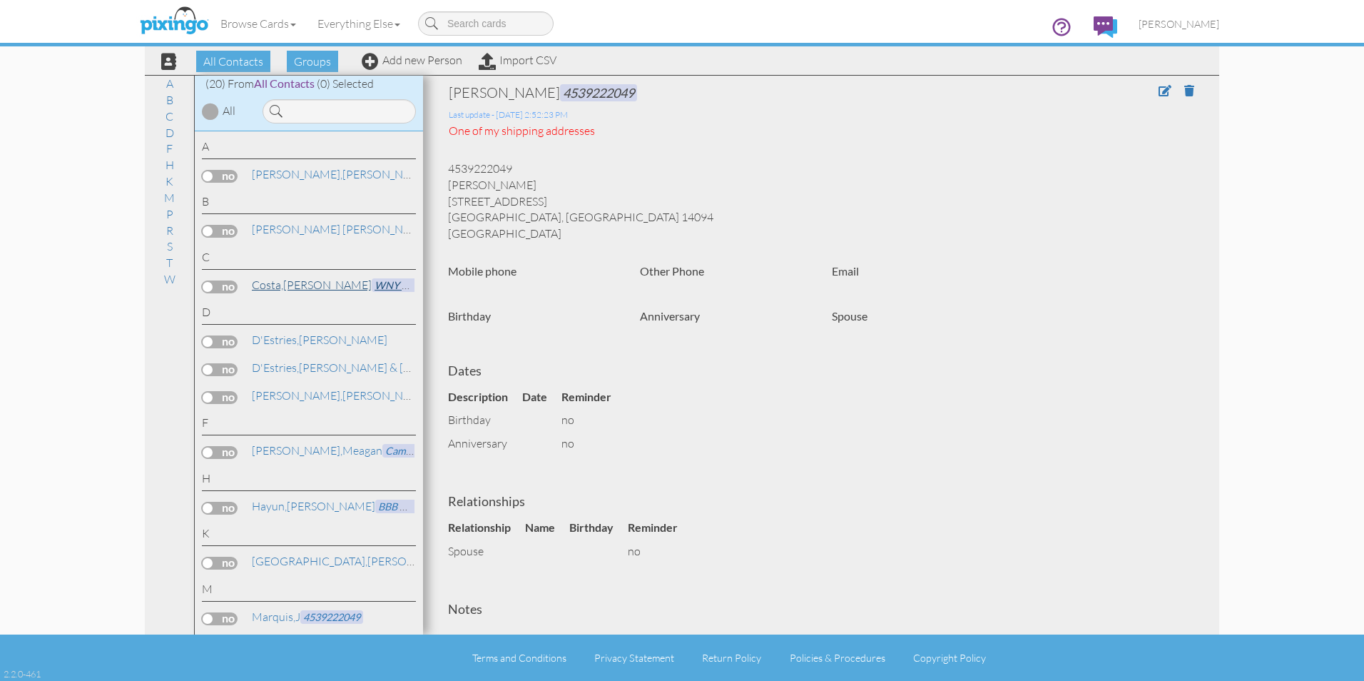
click at [372, 280] on span "WNY Metro [PERSON_NAME] Realty" at bounding box center [459, 285] width 174 height 14
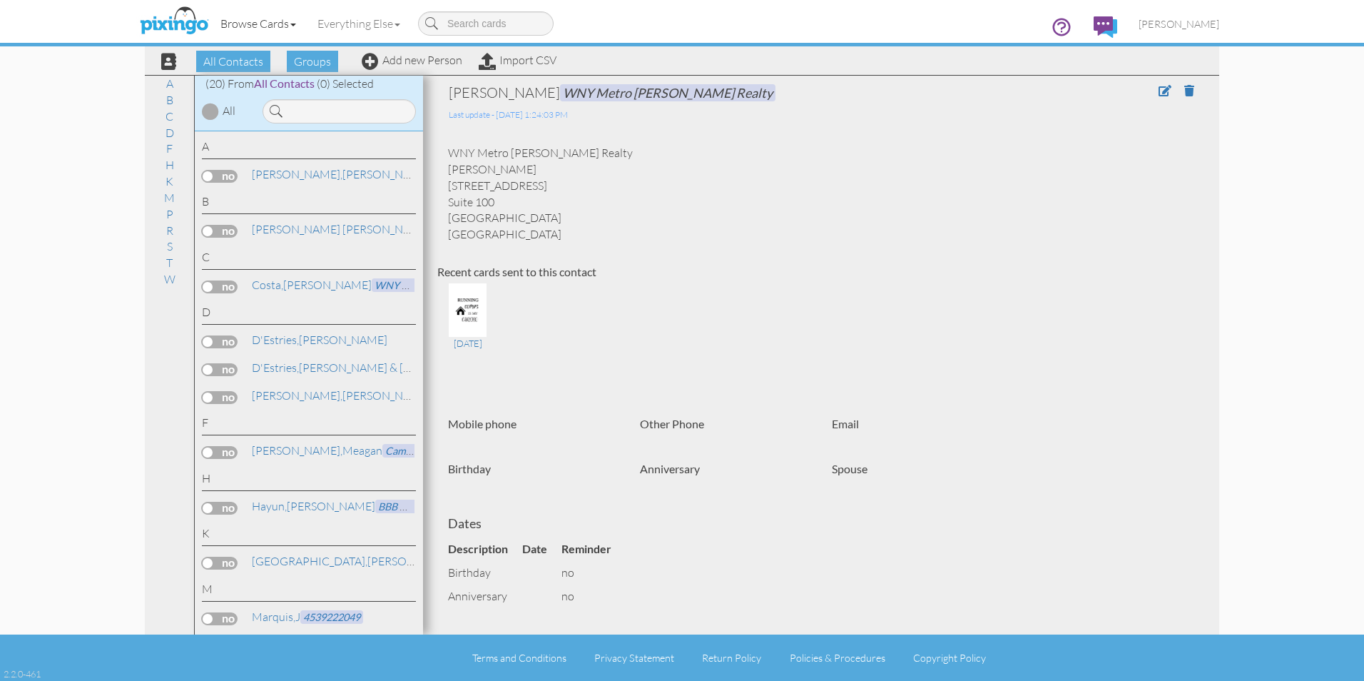
click at [258, 21] on link "Browse Cards" at bounding box center [258, 24] width 97 height 36
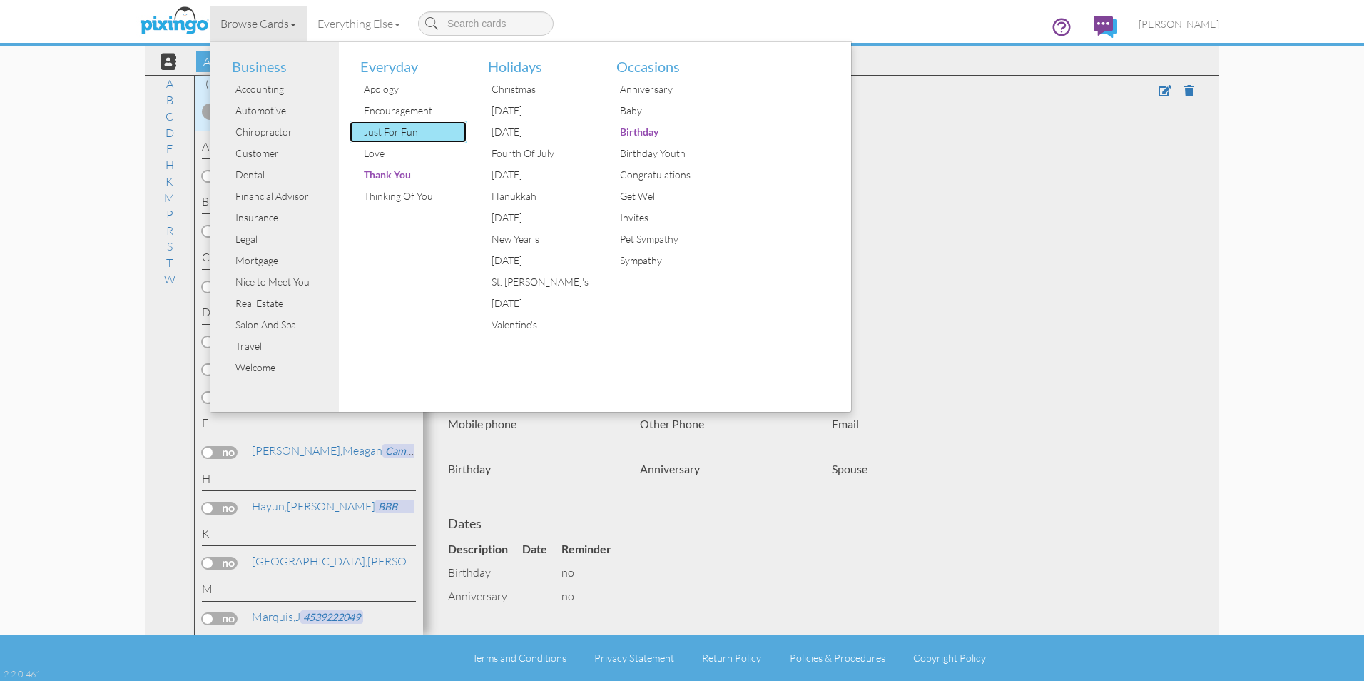
click at [401, 135] on div "Just For Fun" at bounding box center [413, 131] width 107 height 21
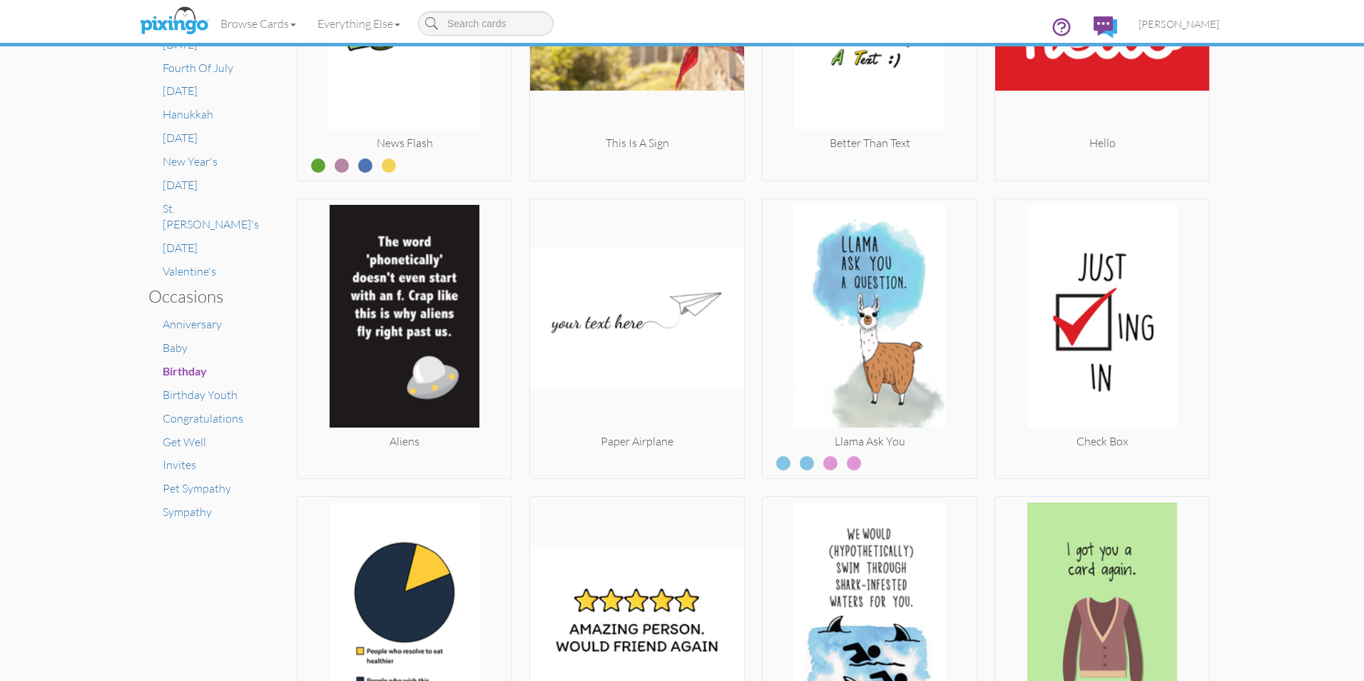
scroll to position [785, 0]
